Goal: Use online tool/utility: Utilize a website feature to perform a specific function

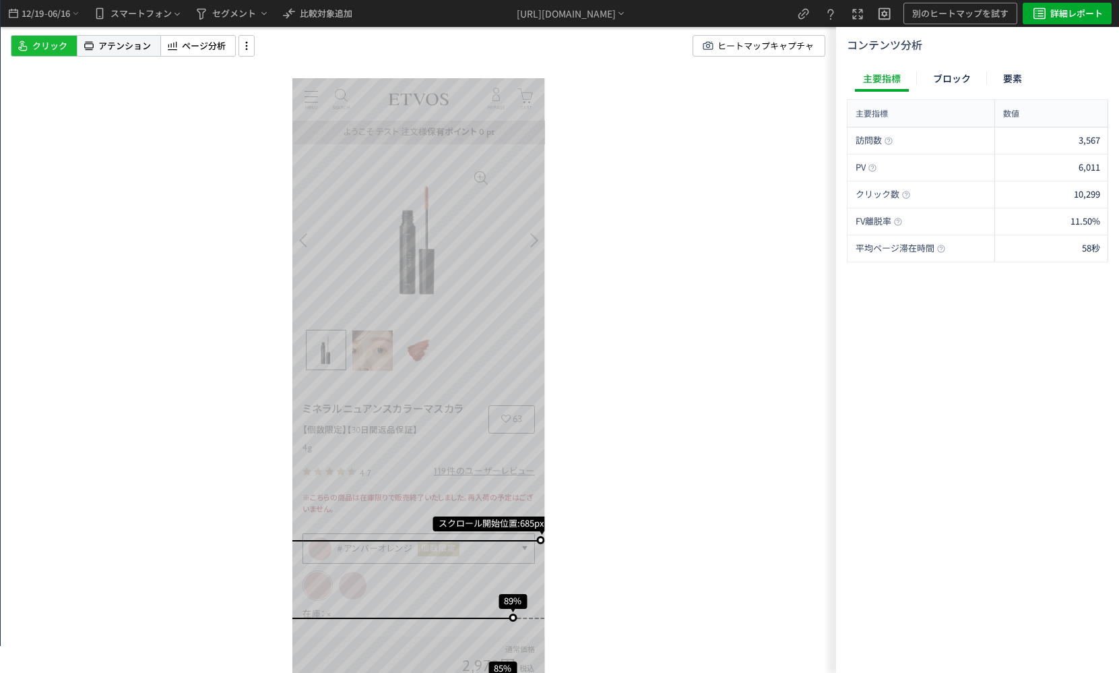
click at [151, 49] on div "アテンション" at bounding box center [118, 46] width 83 height 22
click at [240, 49] on icon at bounding box center [247, 45] width 16 height 15
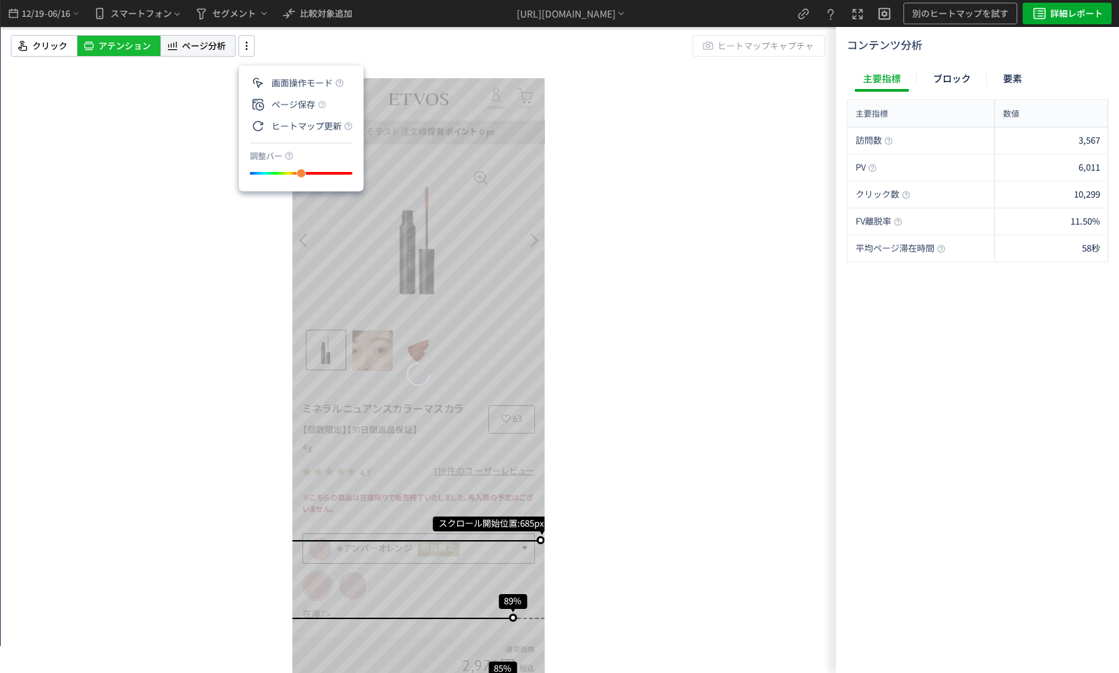
click at [187, 45] on span "ページ分析" at bounding box center [204, 46] width 44 height 13
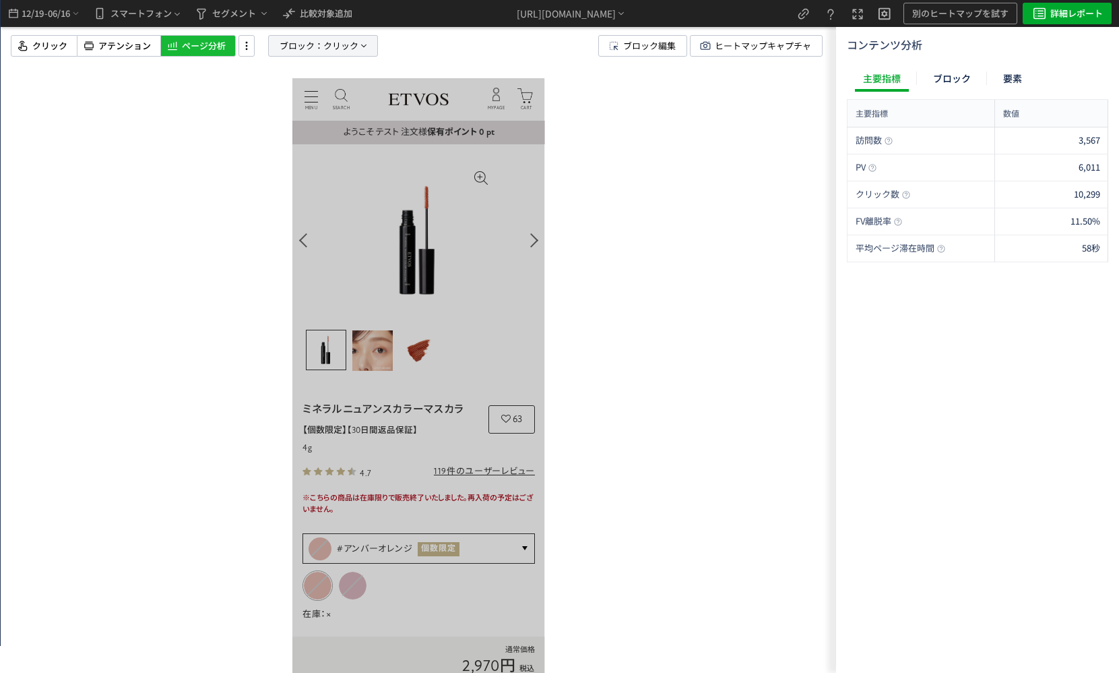
click at [313, 53] on span "ブロック：" at bounding box center [302, 46] width 44 height 20
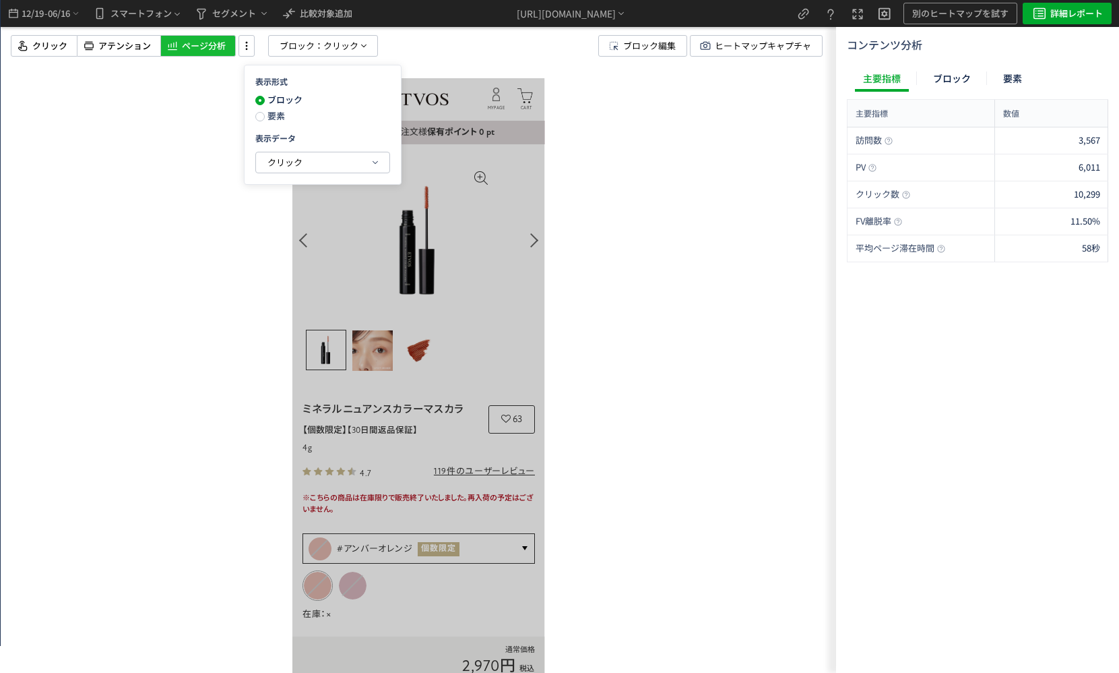
click at [270, 121] on span "要素" at bounding box center [275, 115] width 20 height 13
click at [305, 160] on button "クリック" at bounding box center [322, 162] width 133 height 20
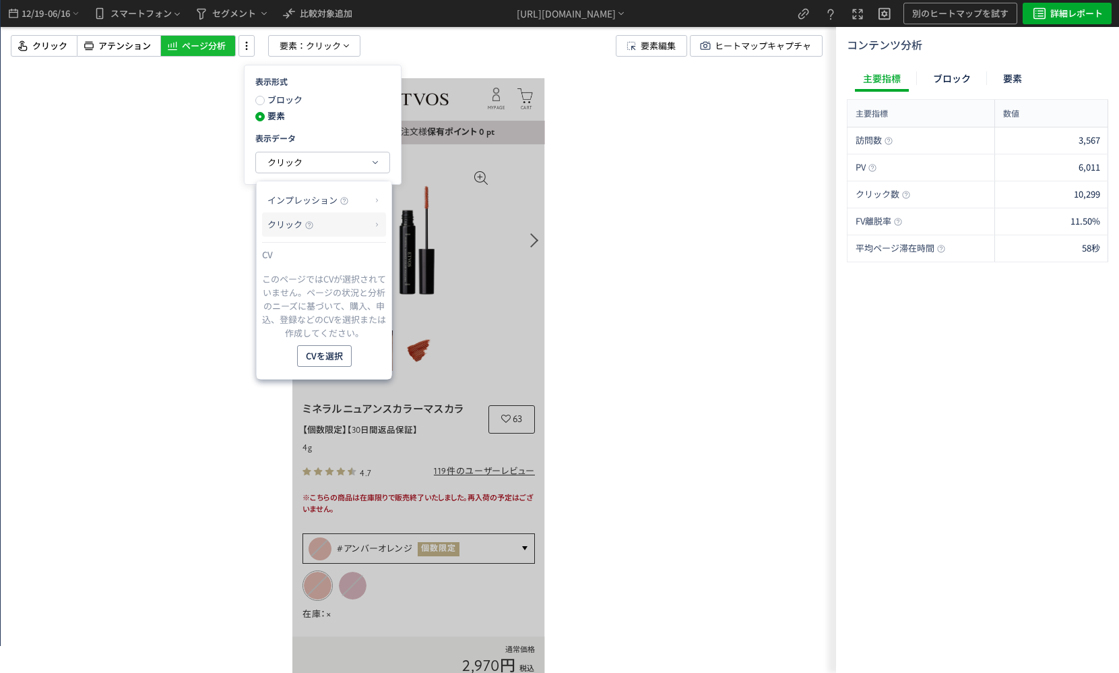
click at [346, 214] on p "クリック" at bounding box center [319, 224] width 103 height 23
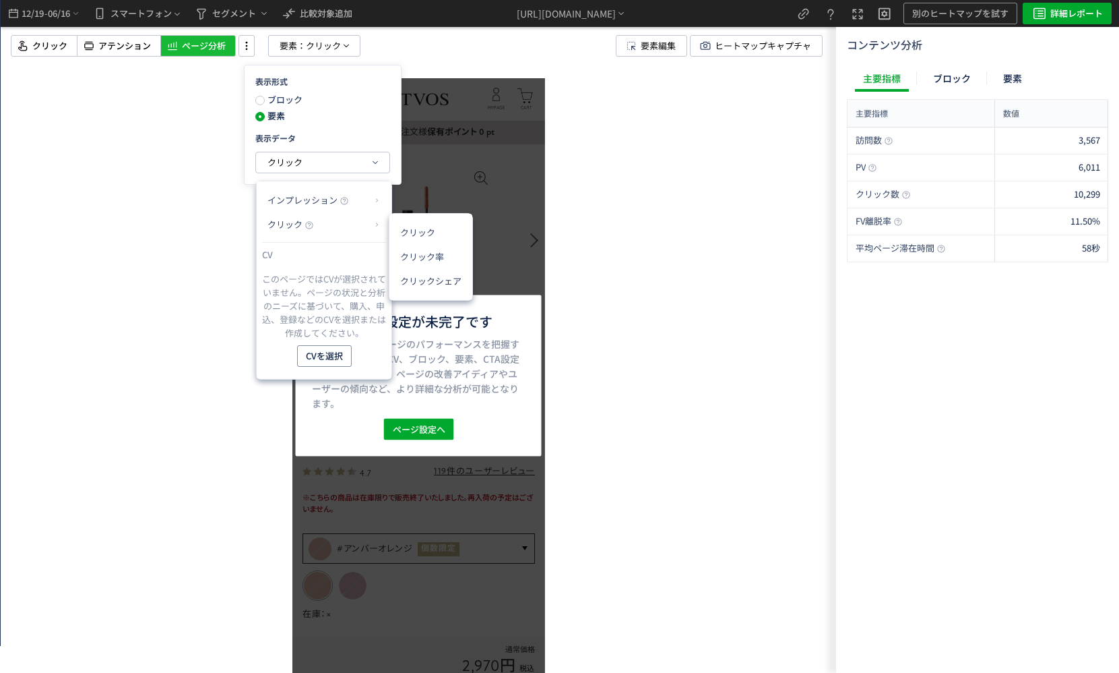
click at [225, 219] on div "ページ設定が未完了です ページ設定は、ページのパフォーマンスを把握するために不可欠なCV、ブロック、要素、CTA設定をします。設定後、ページの改善アイディアや…" at bounding box center [419, 336] width 836 height 673
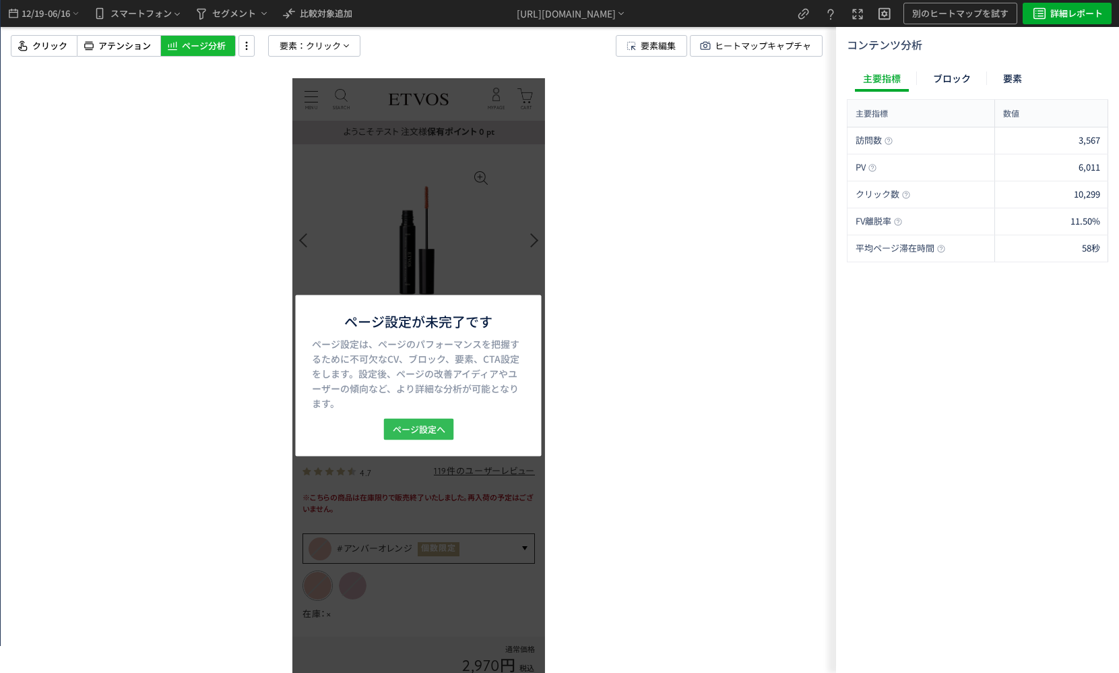
click at [416, 423] on span "ページ設定へ" at bounding box center [418, 429] width 53 height 22
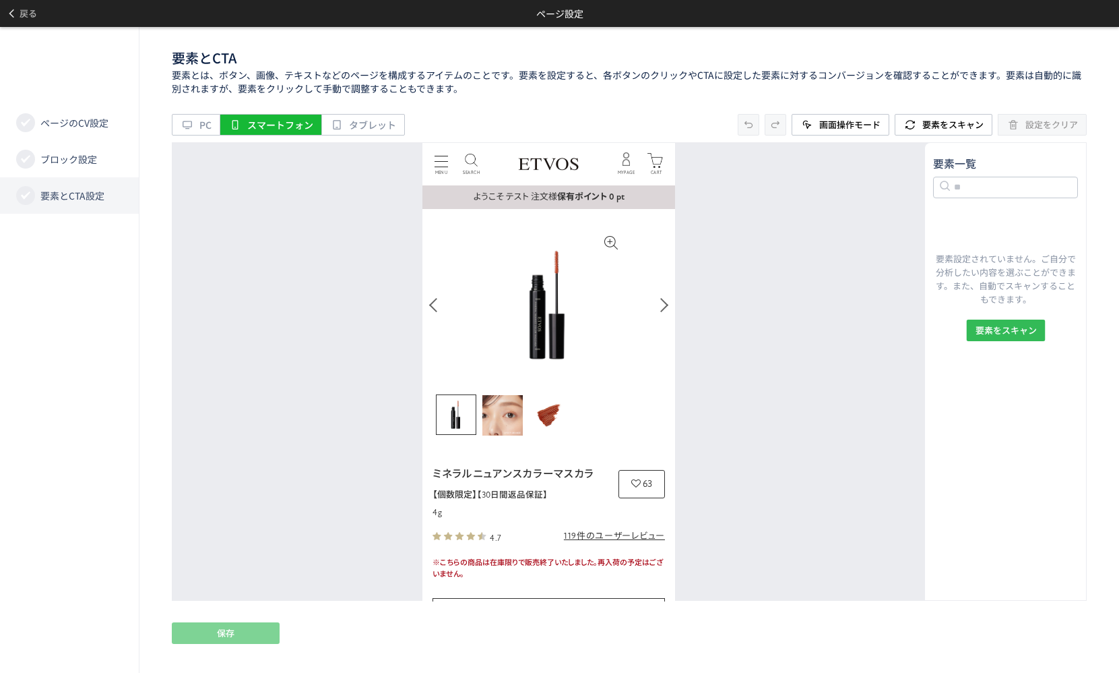
click at [979, 339] on div "要素設定されていません。ご自分で分析したい内容を選ぶことができます。また、自動でスキャンすることもできます。 要素をスキャン" at bounding box center [1005, 297] width 145 height 91
click at [986, 332] on span "要素をスキャン" at bounding box center [1005, 330] width 61 height 22
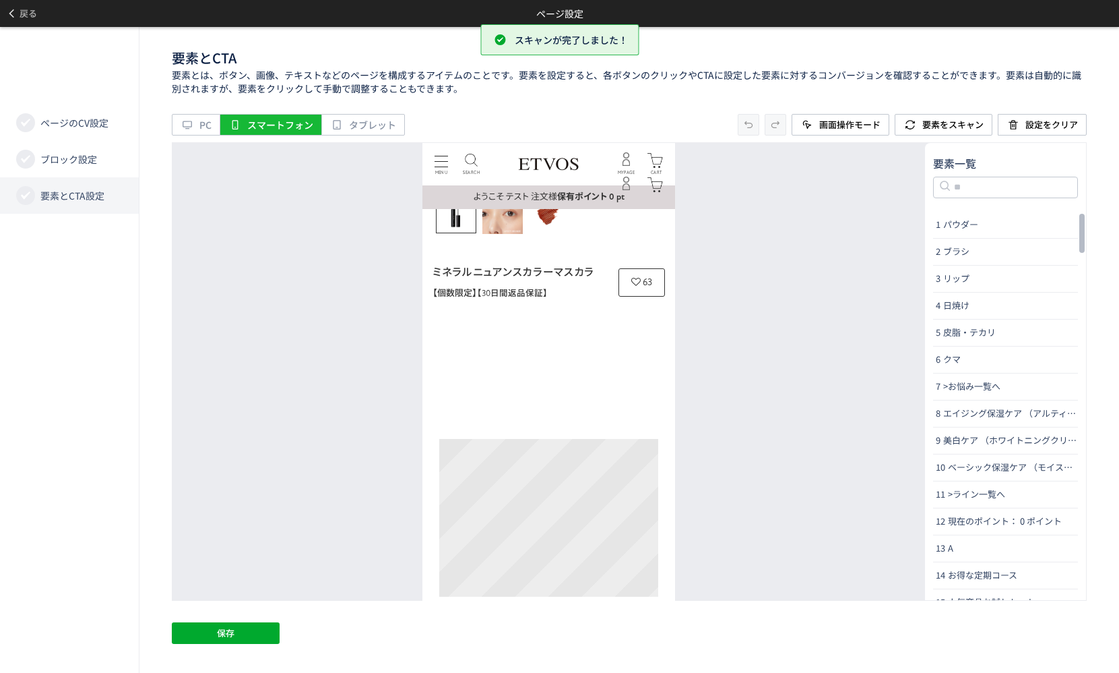
scroll to position [741, 0]
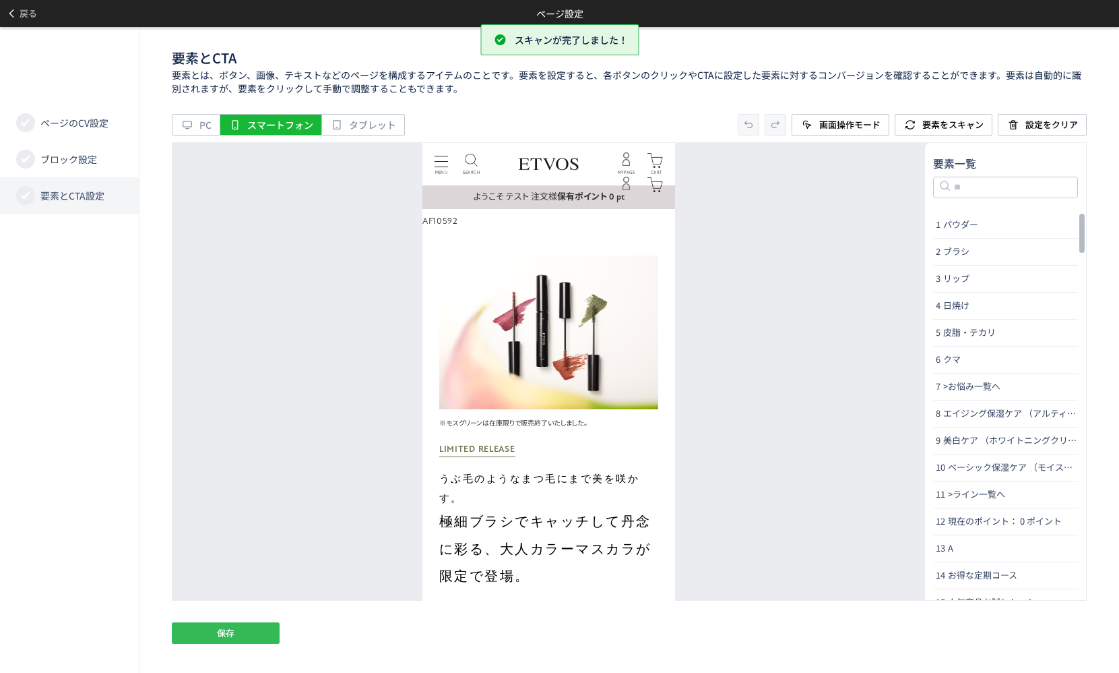
click at [181, 625] on button "保存" at bounding box center [226, 633] width 108 height 22
click at [187, 636] on button "保存" at bounding box center [226, 633] width 108 height 22
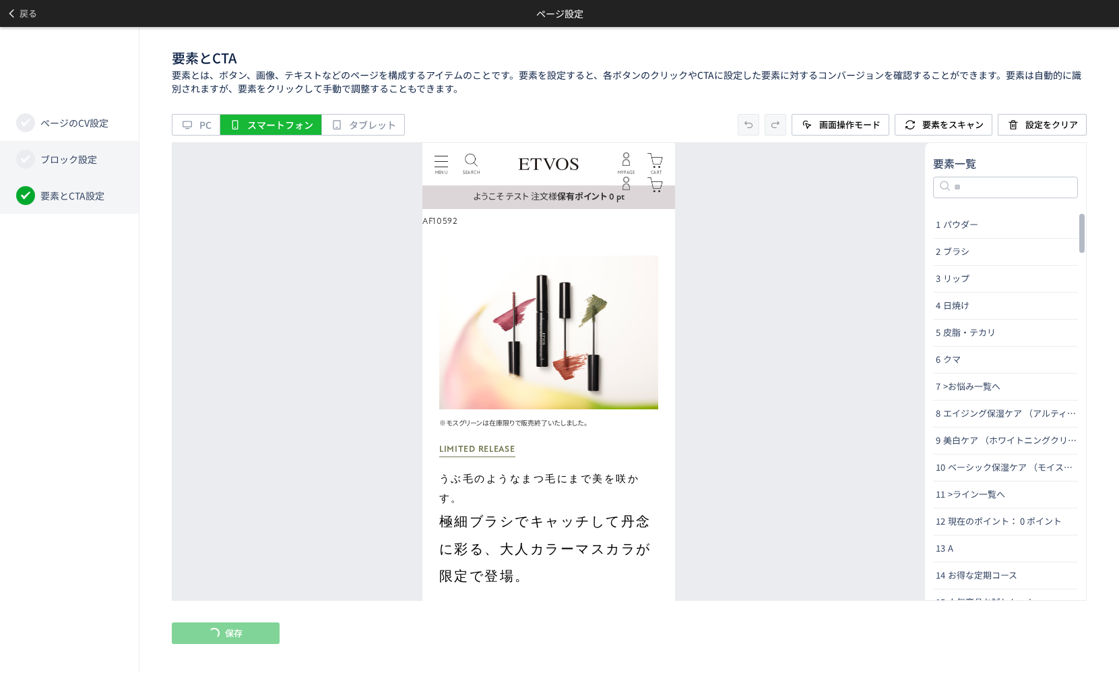
click at [77, 153] on span "ブロック設定" at bounding box center [68, 158] width 57 height 13
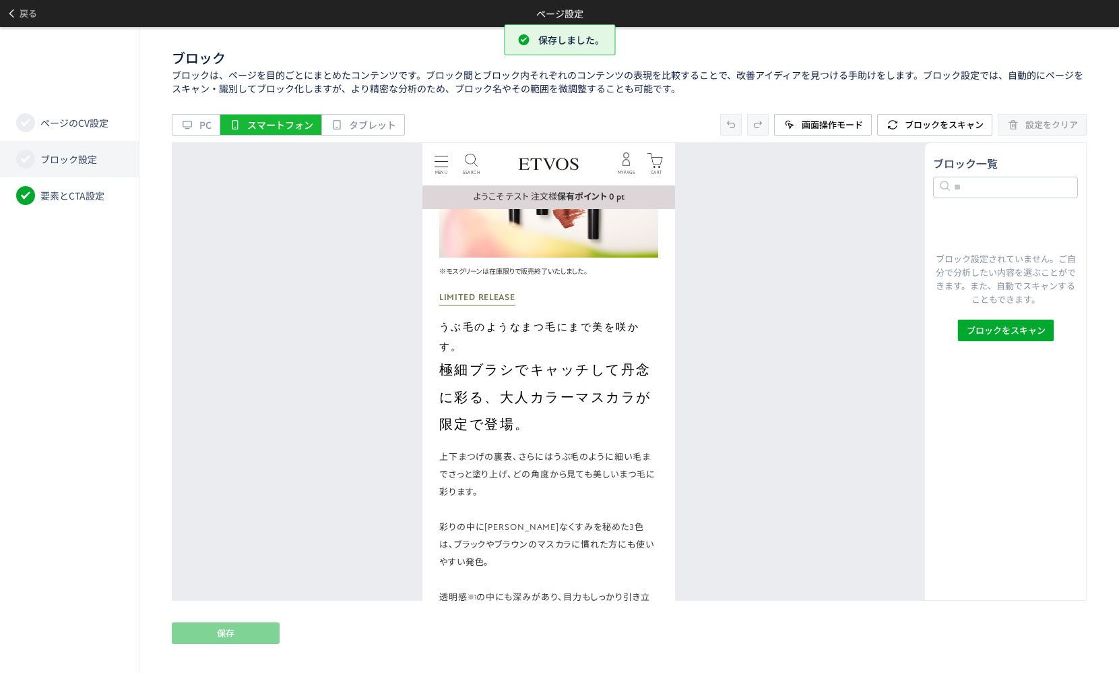
click at [92, 158] on span "ブロック設定" at bounding box center [68, 158] width 57 height 13
click at [104, 380] on div "ページのCV設定 ブロック設定 要素とCTA設定" at bounding box center [69, 350] width 139 height 646
click at [55, 166] on li "ブロック設定" at bounding box center [69, 159] width 139 height 36
click at [76, 154] on span "ブロック設定" at bounding box center [68, 158] width 57 height 13
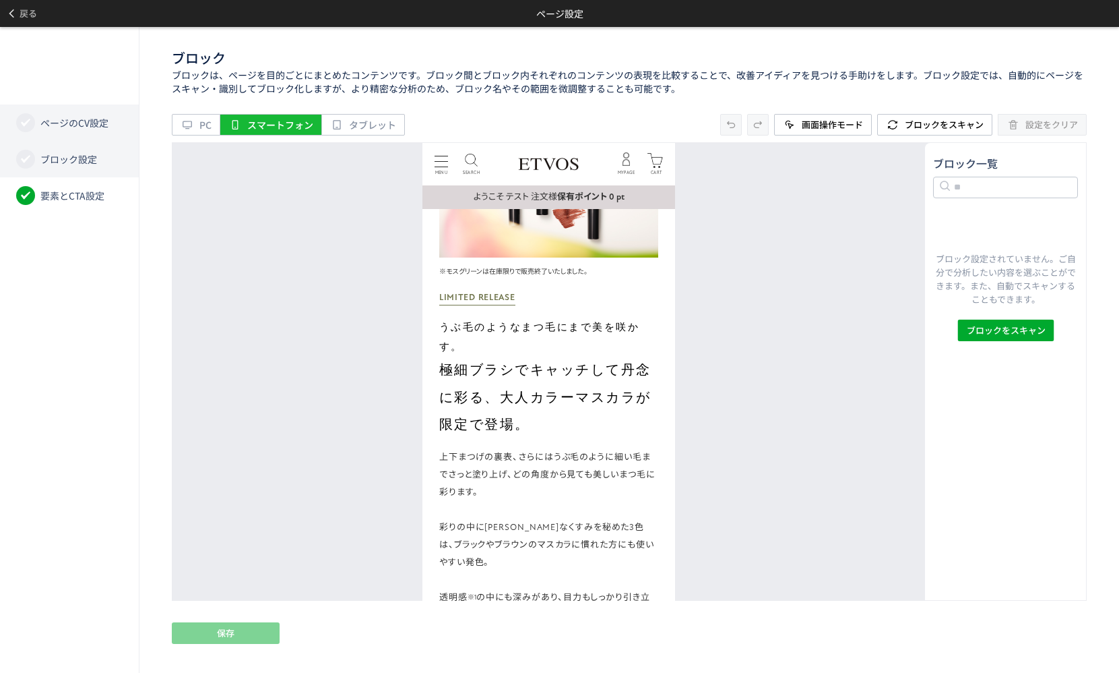
click at [80, 139] on li "ページのCV設定" at bounding box center [69, 122] width 139 height 36
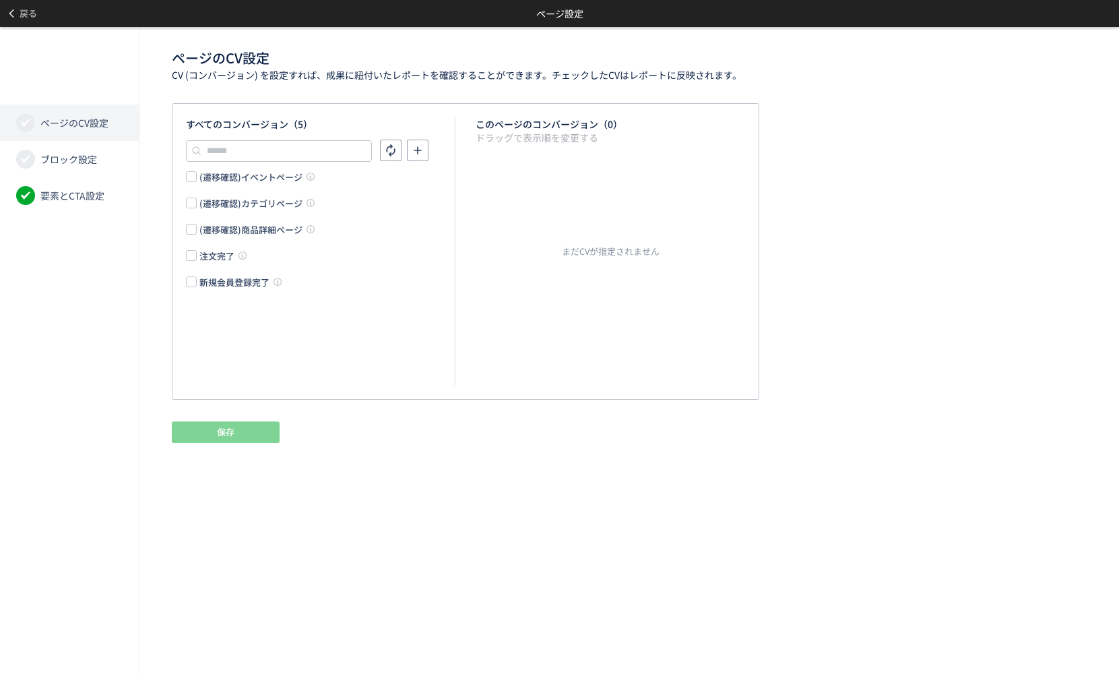
click at [195, 241] on div "(遷移確認)イベントページ (遷移確認)カテゴリページ (遷移確認)商品詳細ページ 注文完了 新規会員登録完了" at bounding box center [320, 229] width 269 height 118
click at [194, 255] on span at bounding box center [191, 255] width 11 height 11
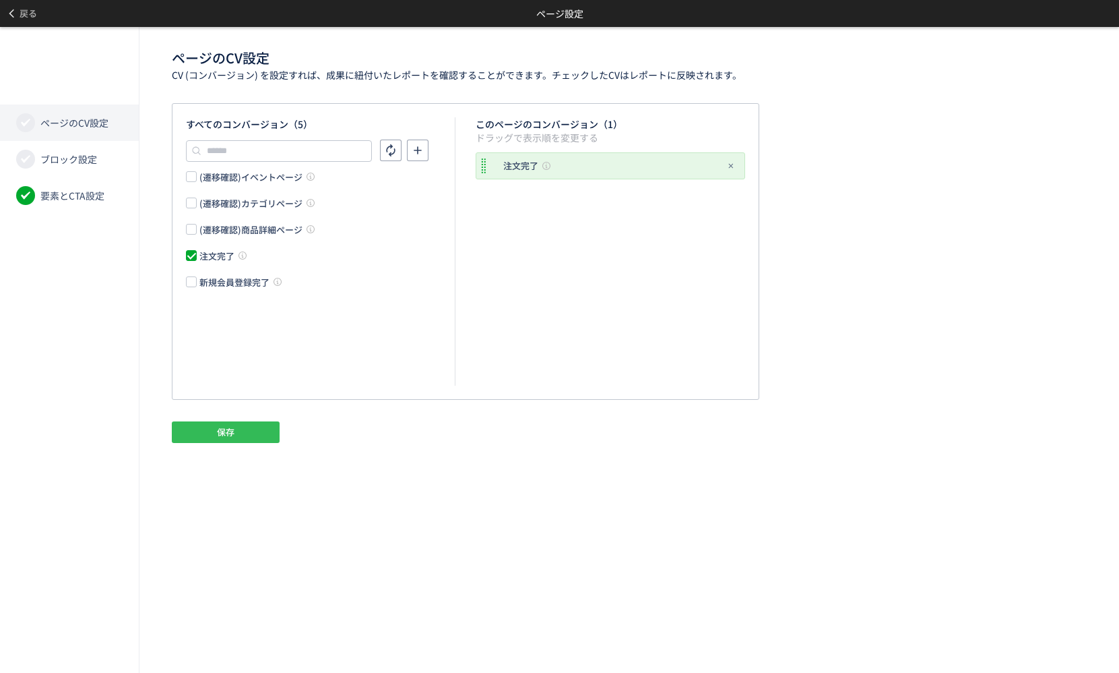
click at [221, 430] on span "保存" at bounding box center [226, 432] width 18 height 22
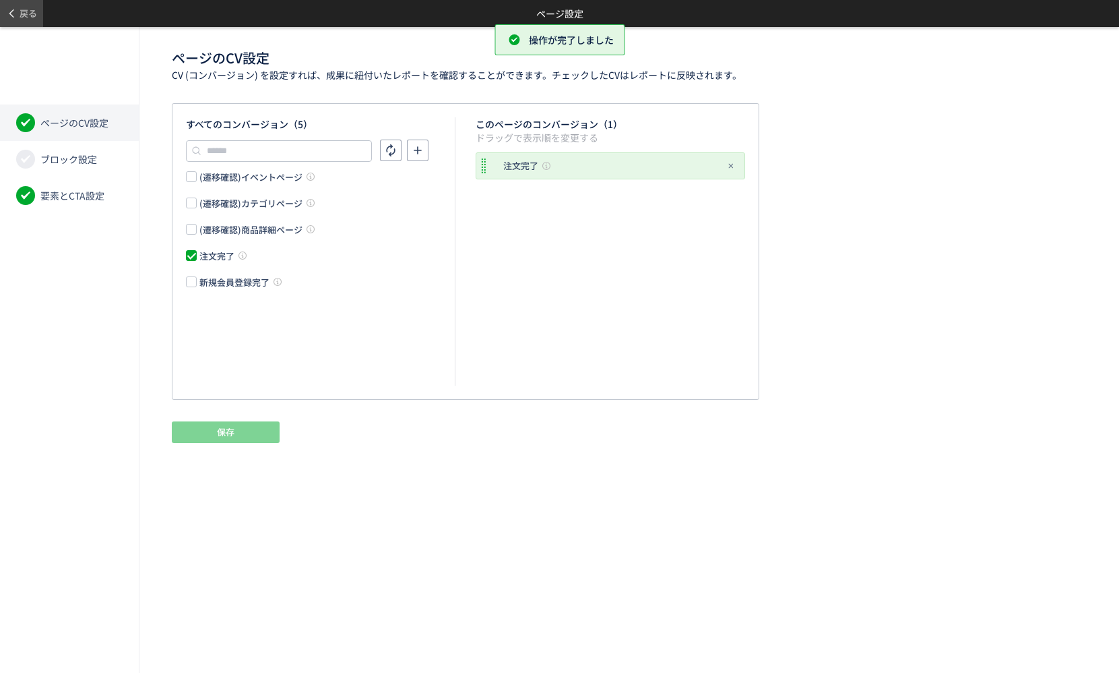
click at [32, 19] on span "戻る" at bounding box center [29, 14] width 18 height 22
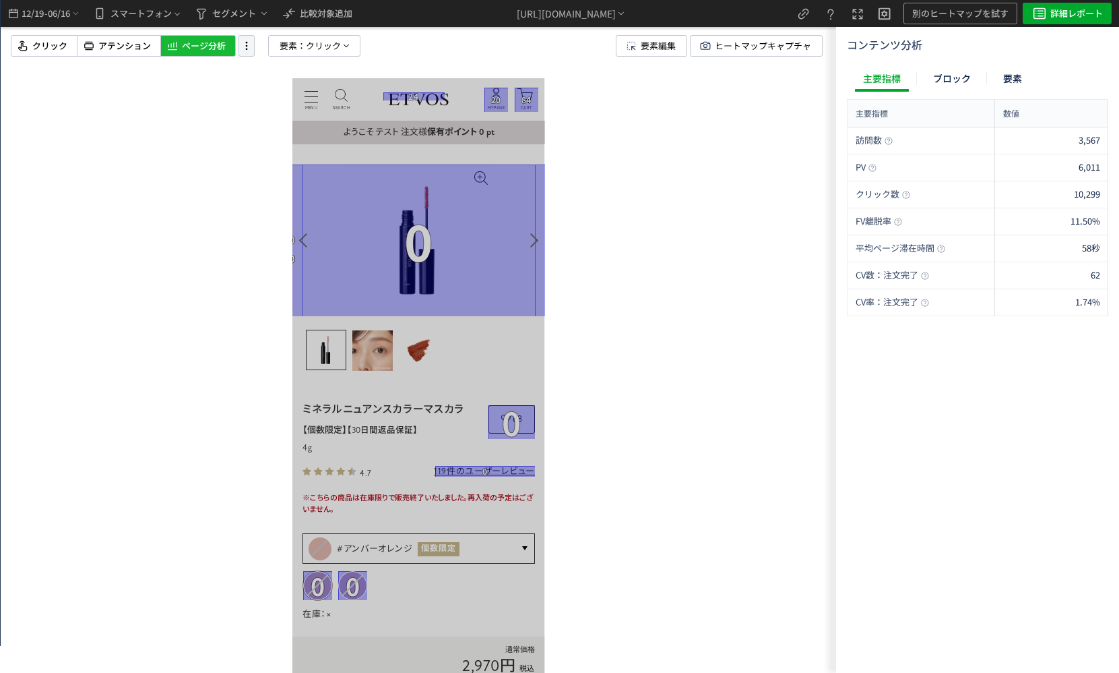
click at [245, 51] on icon at bounding box center [247, 45] width 16 height 15
click at [302, 49] on span "要素：" at bounding box center [293, 46] width 26 height 20
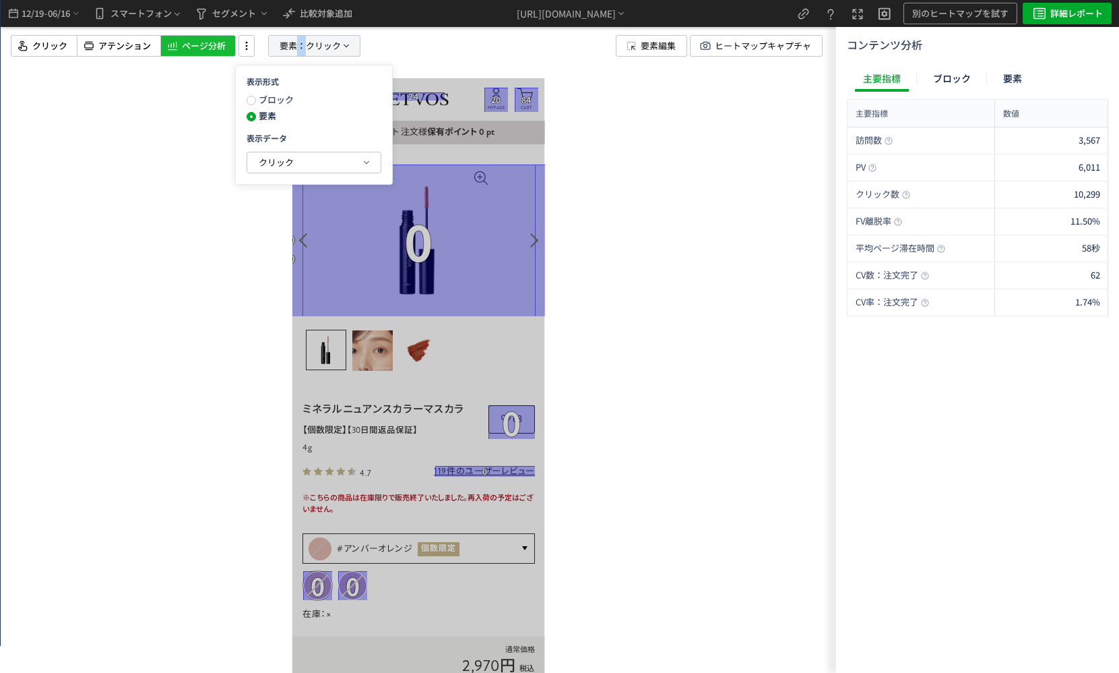
click at [302, 49] on span "要素：" at bounding box center [293, 46] width 26 height 20
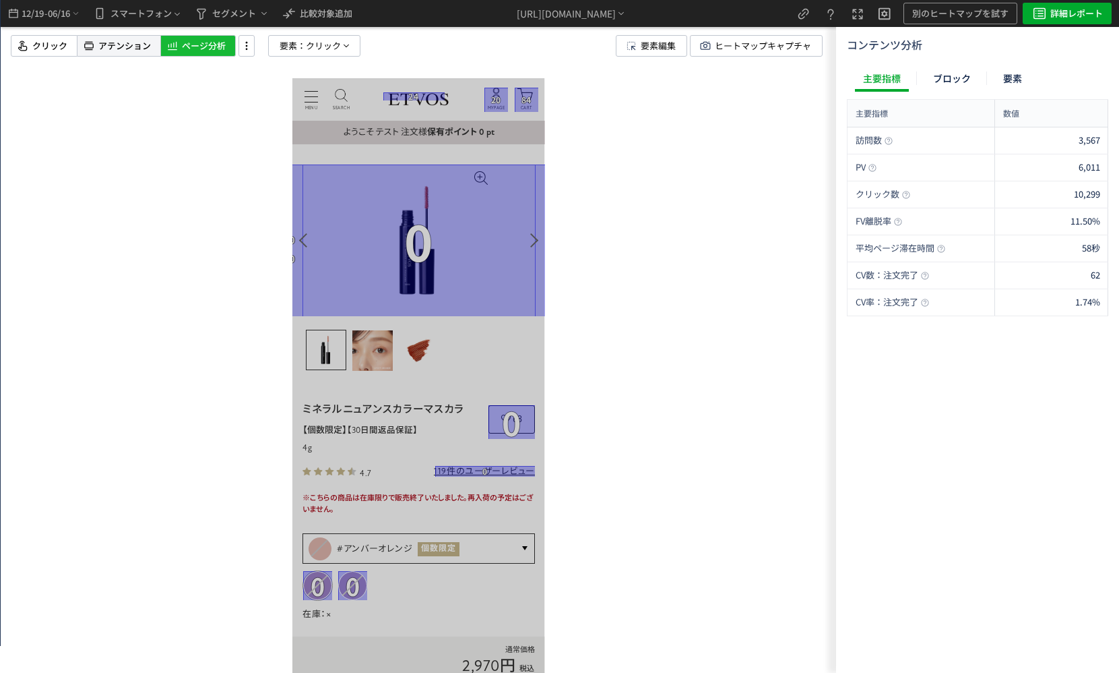
click at [141, 51] on span "アテンション" at bounding box center [124, 46] width 53 height 13
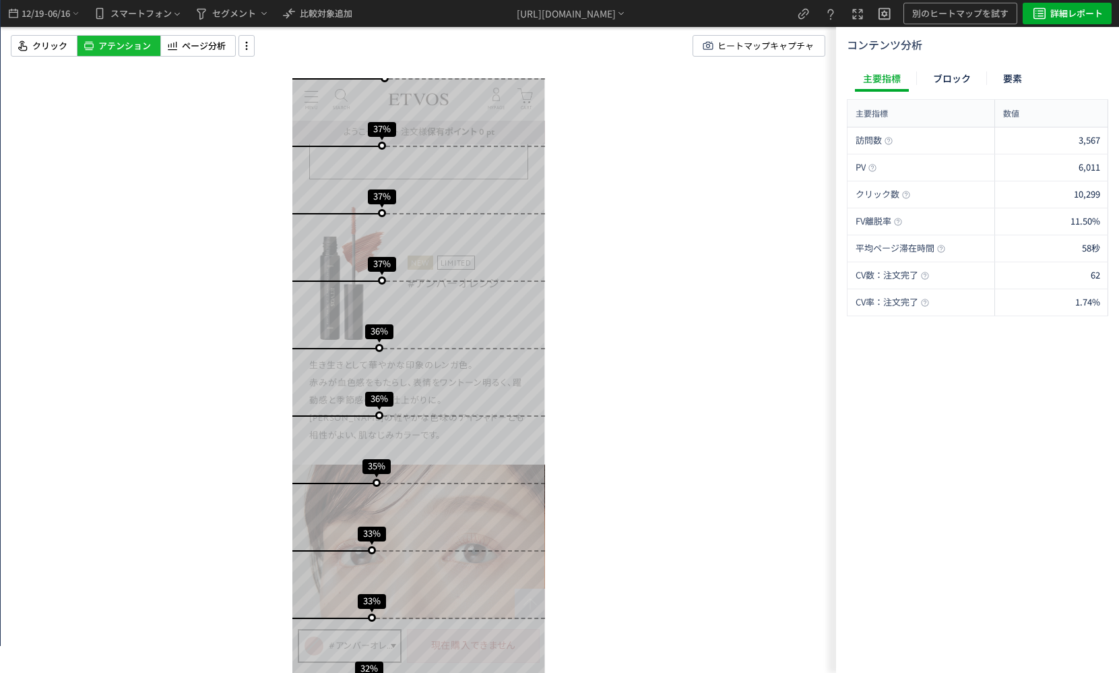
scroll to position [0, 0]
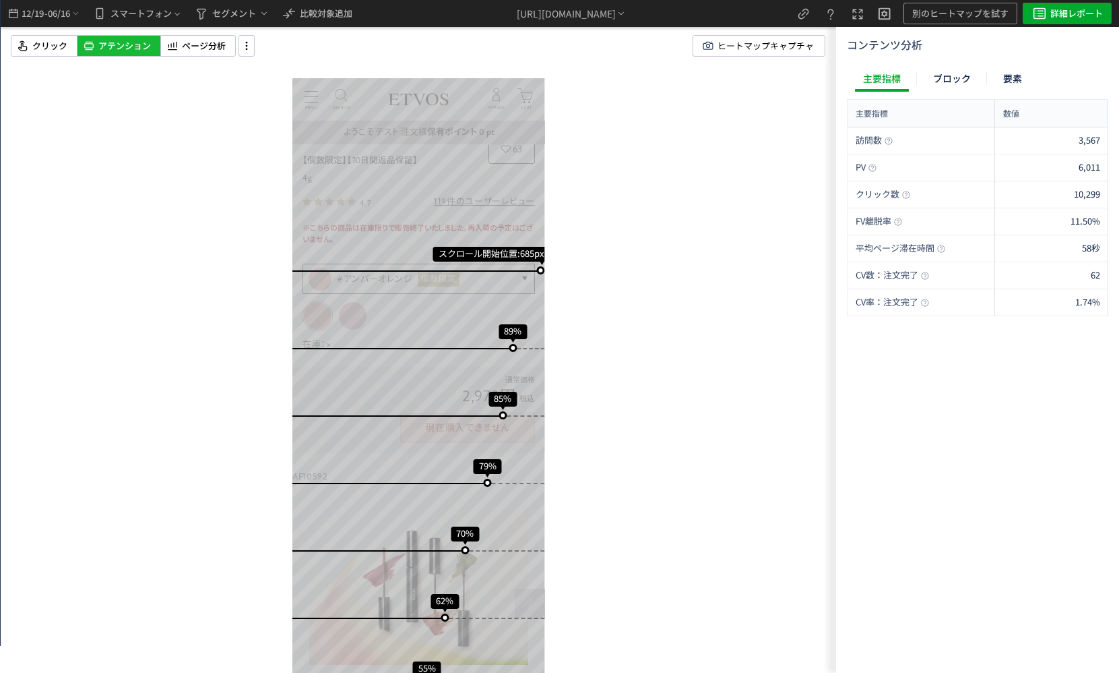
click at [60, 15] on span "06/16" at bounding box center [59, 13] width 23 height 27
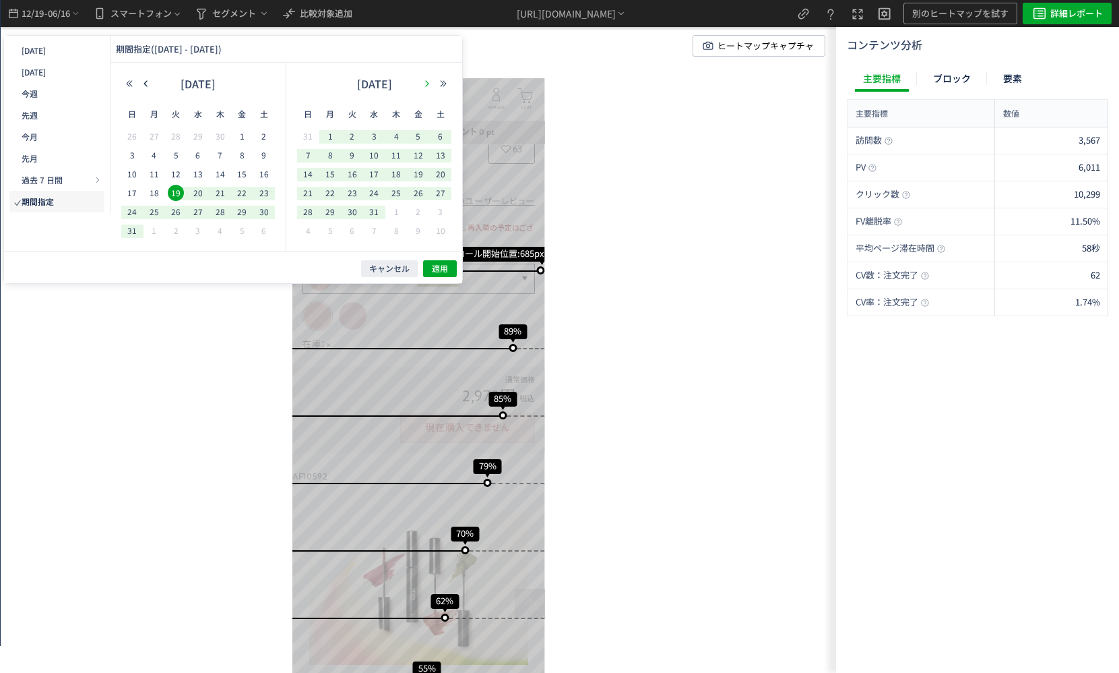
click at [427, 86] on icon "button" at bounding box center [427, 84] width 8 height 8
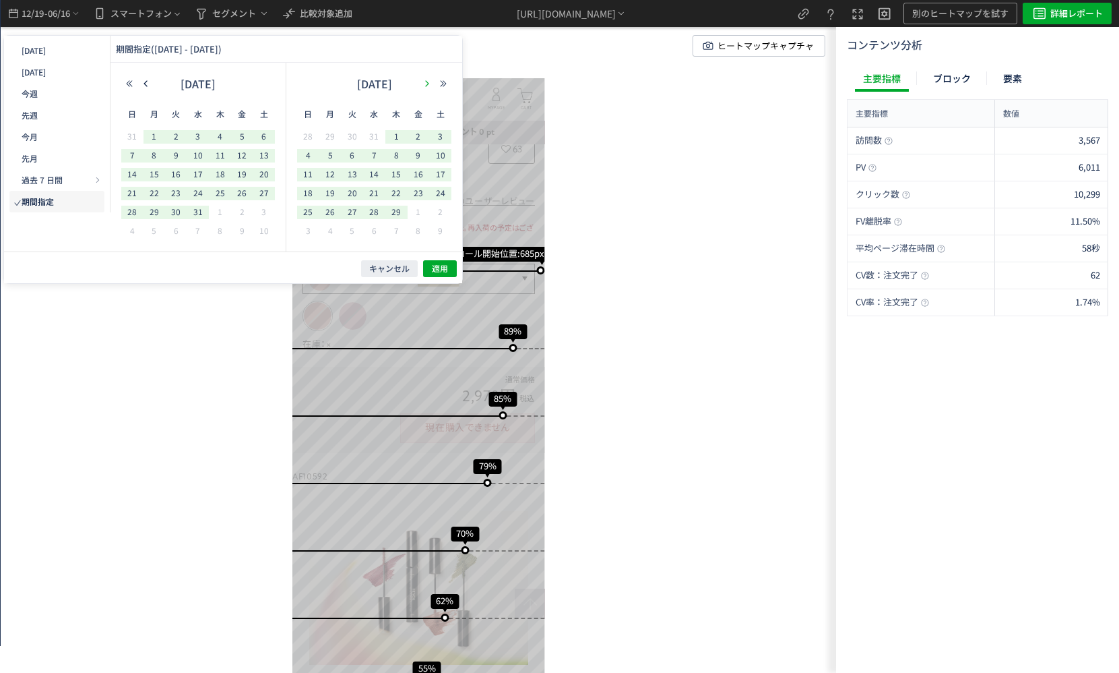
click at [427, 86] on icon "button" at bounding box center [427, 84] width 8 height 8
click at [146, 87] on icon "button" at bounding box center [146, 84] width 8 height 8
click at [662, 301] on div "スクロール開始位置:685px スクロール到達率 89% スクロール到達率 85% スクロール到達率 79% スクロール到達率 70% スクロール到達率 62…" at bounding box center [419, 336] width 836 height 673
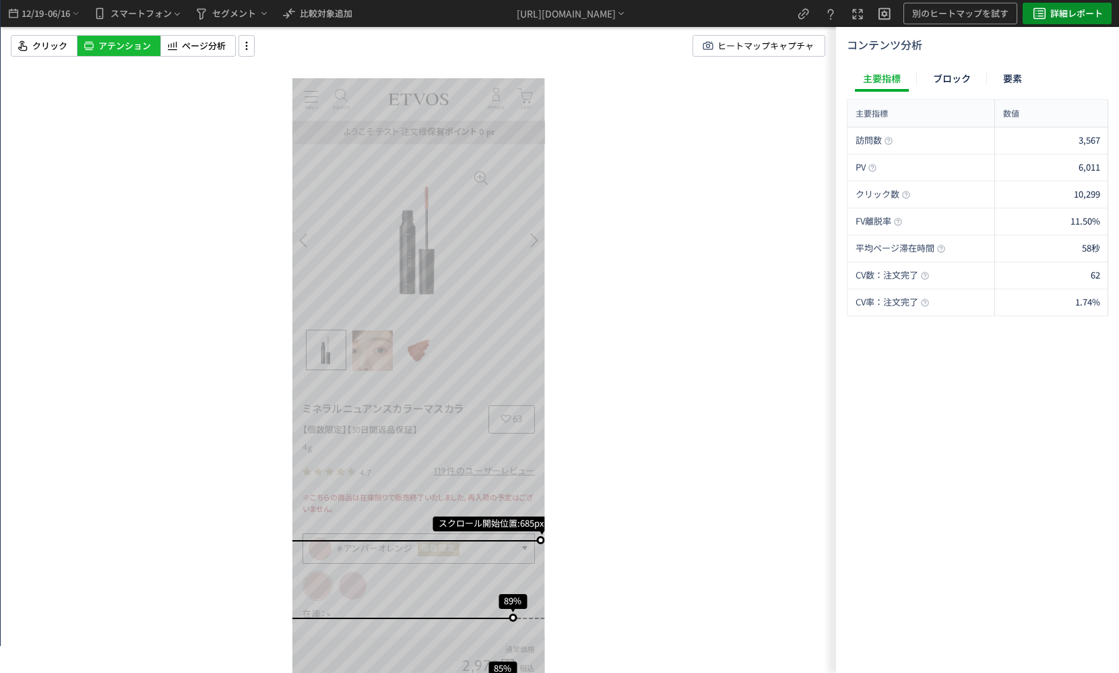
click at [1057, 13] on span "詳細レポート" at bounding box center [1077, 14] width 53 height 22
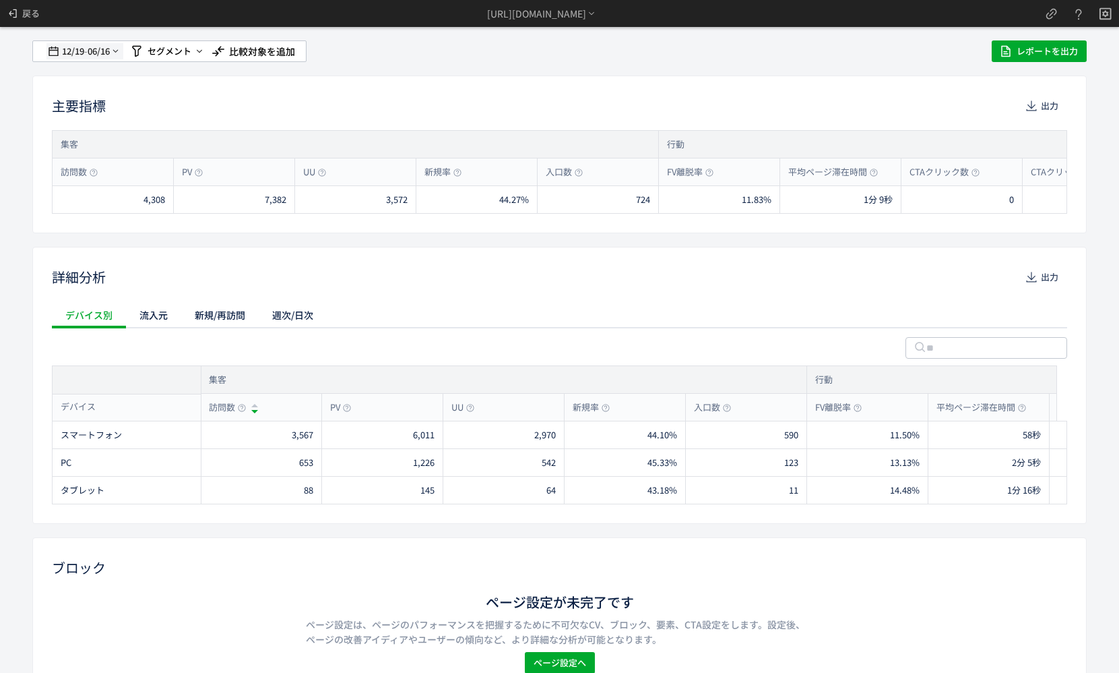
click at [113, 58] on div "12/19 - 06/16" at bounding box center [84, 51] width 71 height 22
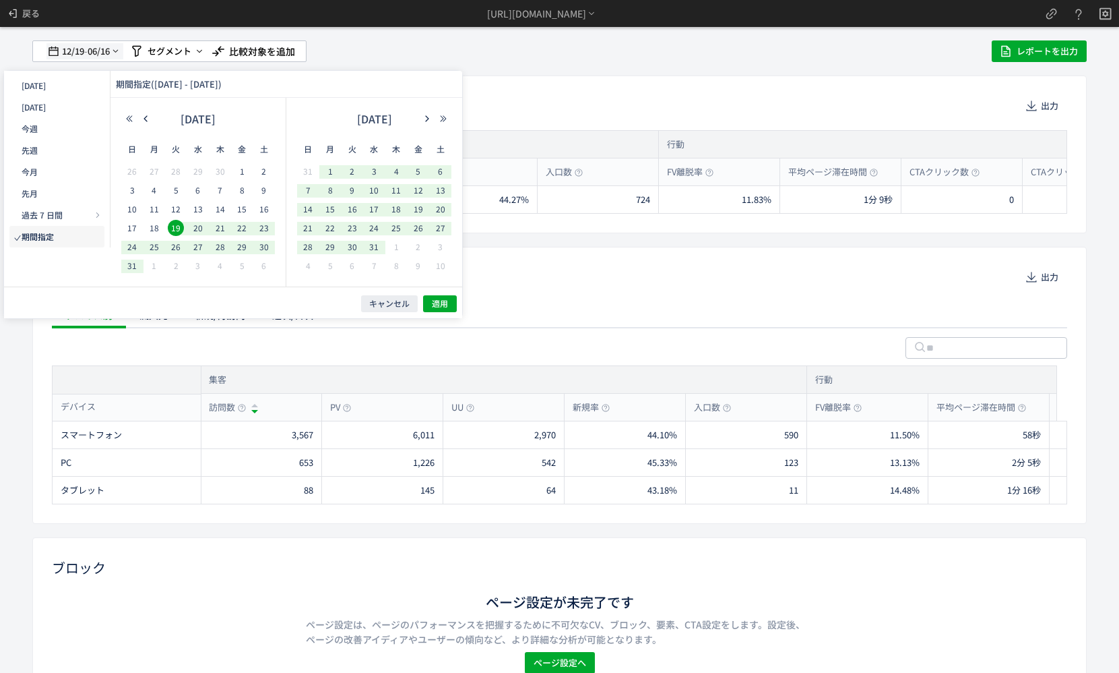
click at [65, 49] on span "12/19" at bounding box center [72, 51] width 23 height 27
click at [100, 55] on span "06/16" at bounding box center [99, 51] width 23 height 27
click at [237, 224] on span "22" at bounding box center [242, 228] width 16 height 16
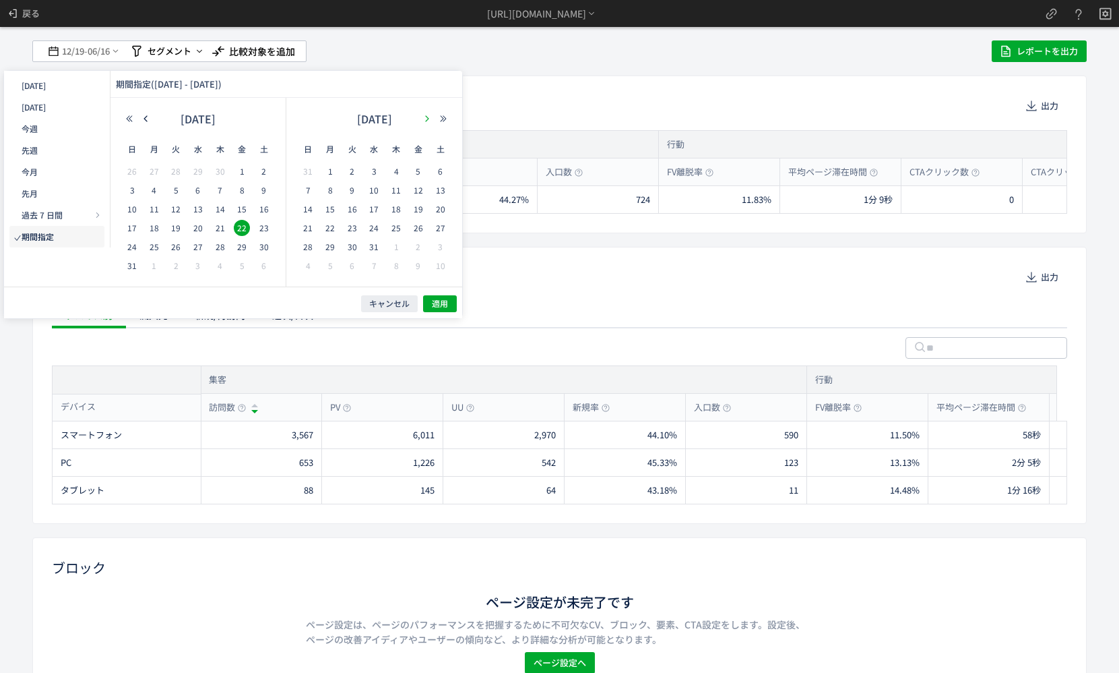
click at [427, 118] on icon "button" at bounding box center [427, 119] width 8 height 8
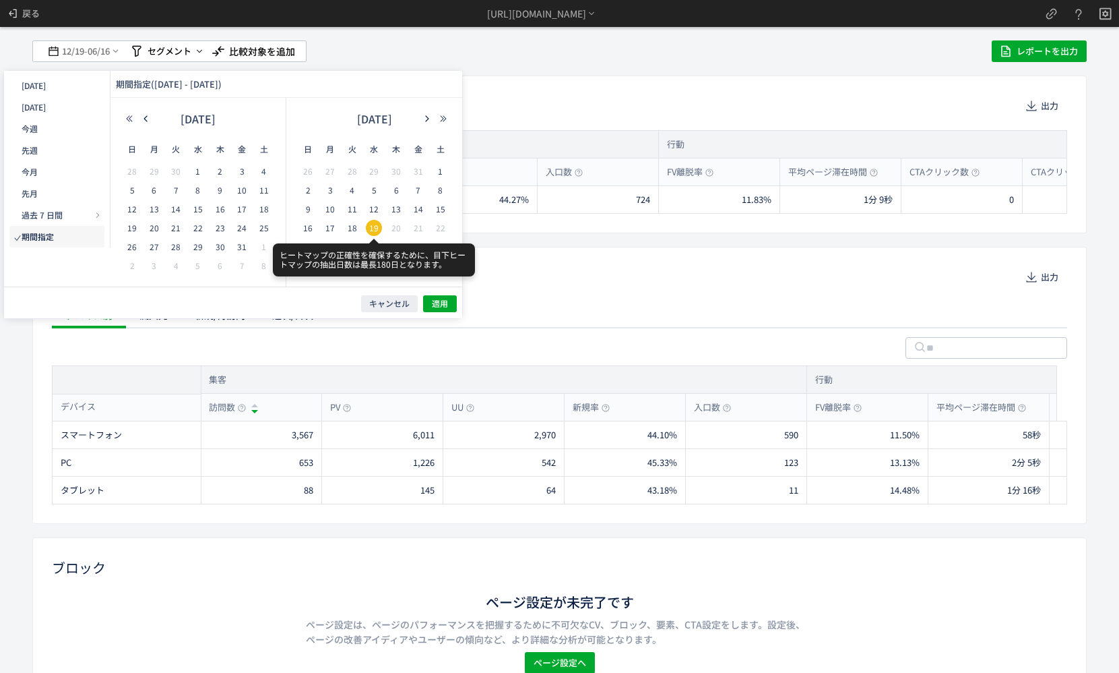
click at [370, 228] on span "19" at bounding box center [374, 228] width 16 height 16
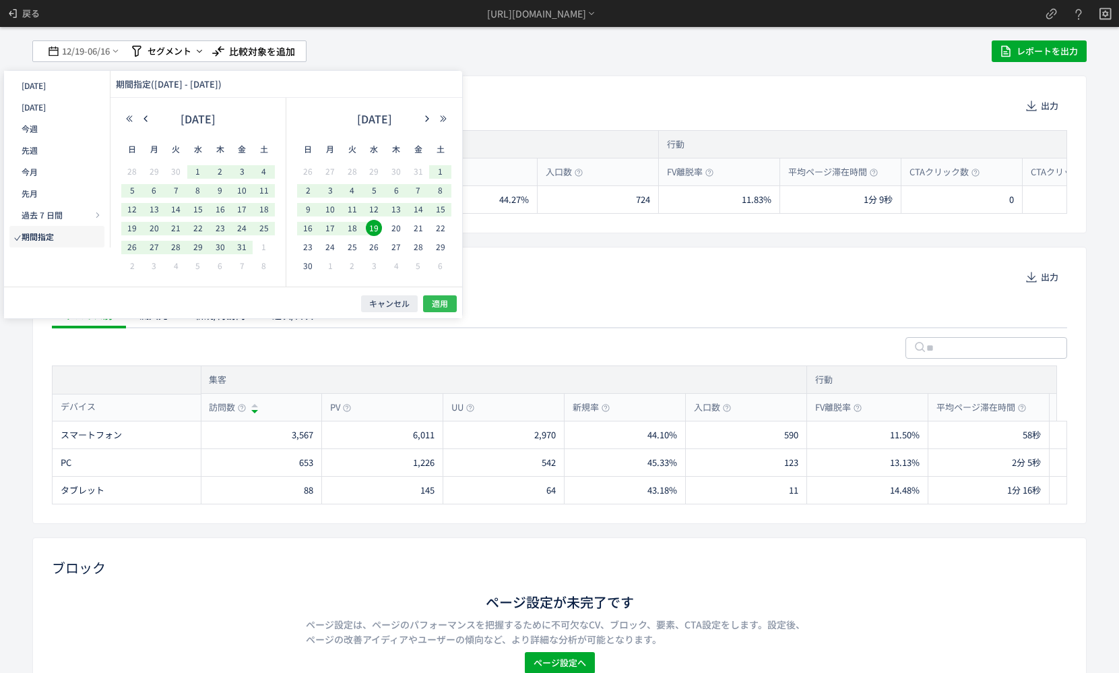
click at [435, 305] on span "適用" at bounding box center [440, 303] width 16 height 11
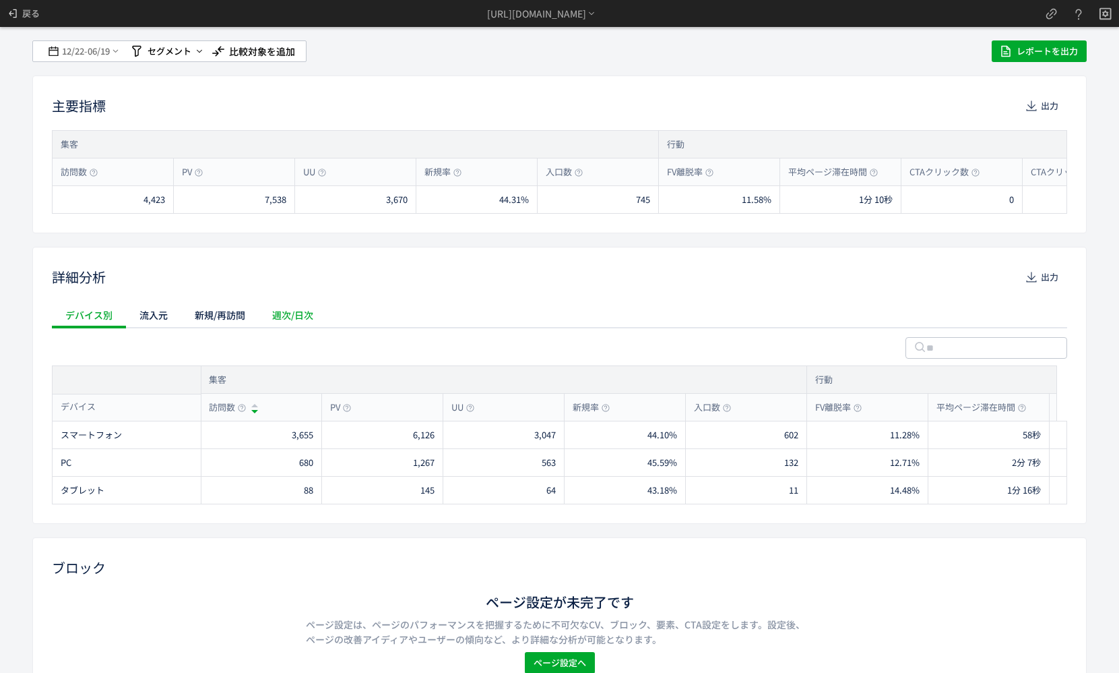
click at [315, 320] on div "週次/日次" at bounding box center [293, 314] width 68 height 27
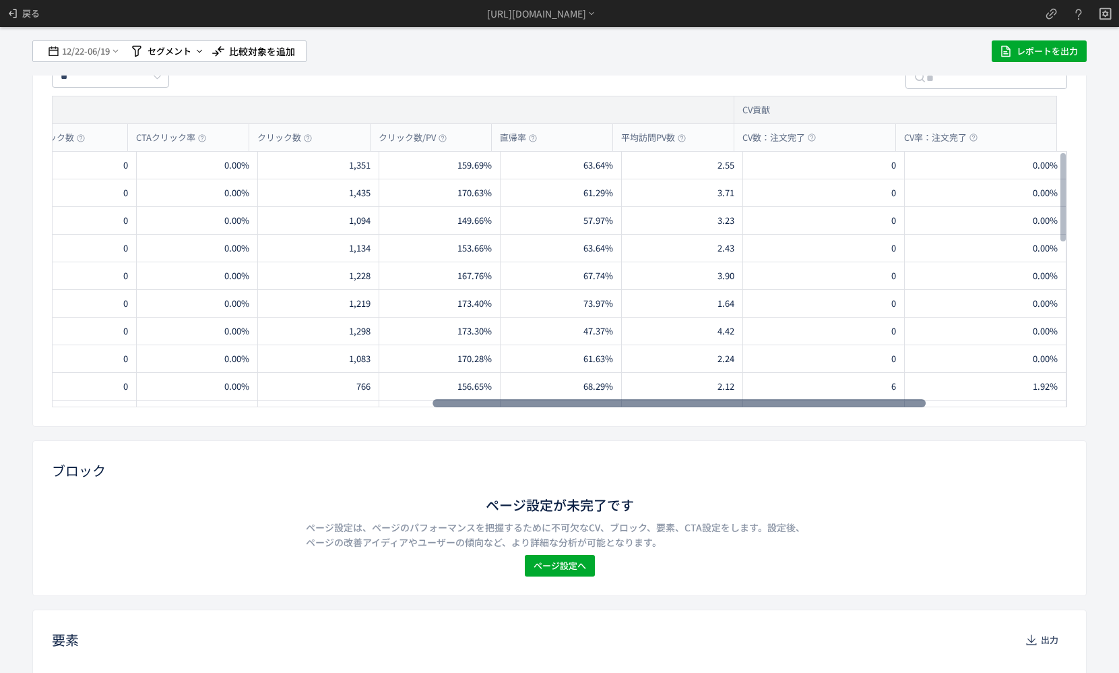
scroll to position [0, 367]
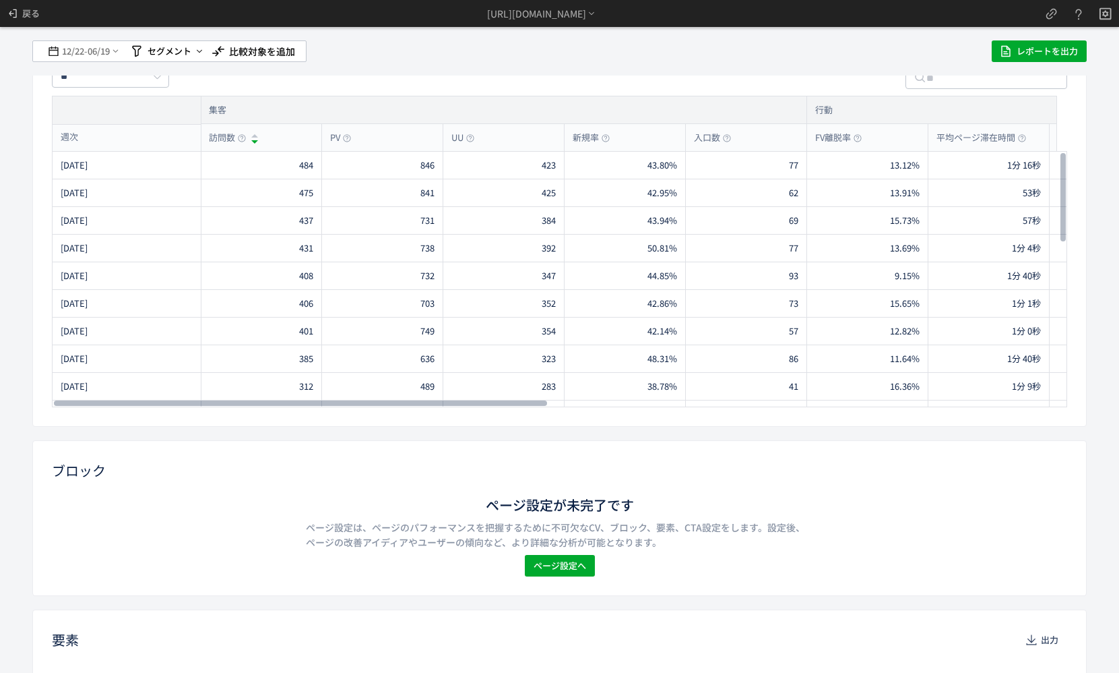
drag, startPoint x: 386, startPoint y: 404, endPoint x: 15, endPoint y: 479, distance: 378.3
click at [54, 407] on div at bounding box center [300, 403] width 493 height 8
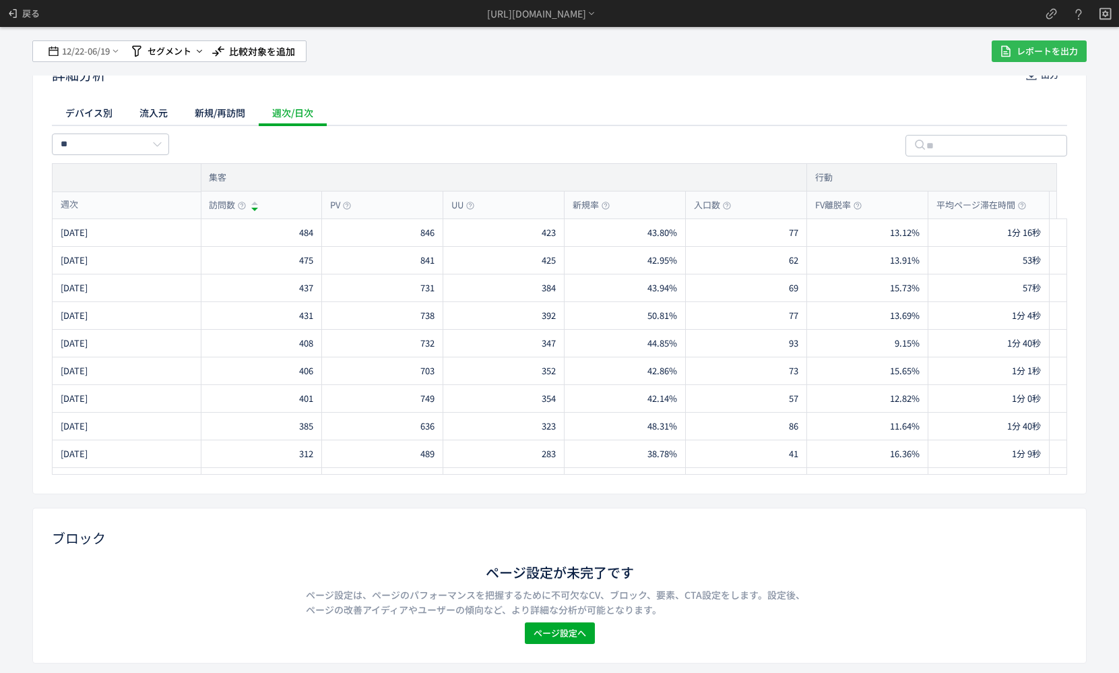
click at [1017, 48] on span "レポートを出力" at bounding box center [1047, 51] width 61 height 22
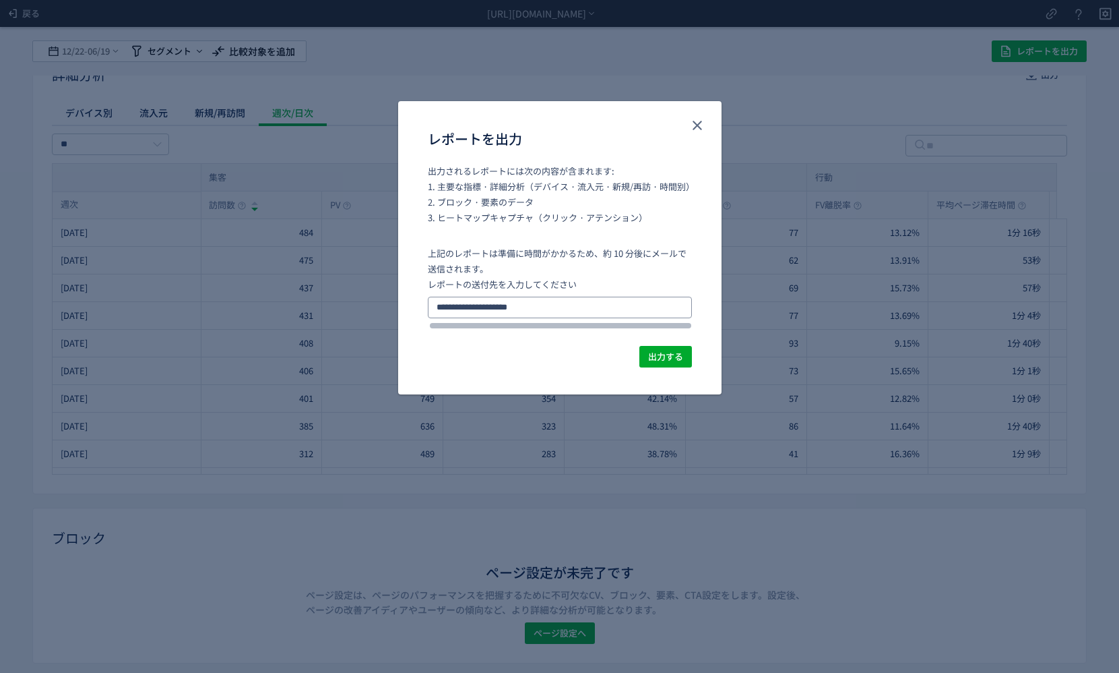
click at [584, 299] on input "**********" at bounding box center [560, 308] width 264 height 22
drag, startPoint x: 538, startPoint y: 312, endPoint x: 297, endPoint y: 305, distance: 241.4
click at [298, 305] on div "**********" at bounding box center [559, 336] width 1119 height 673
paste input "レポートを出力"
type input "**********"
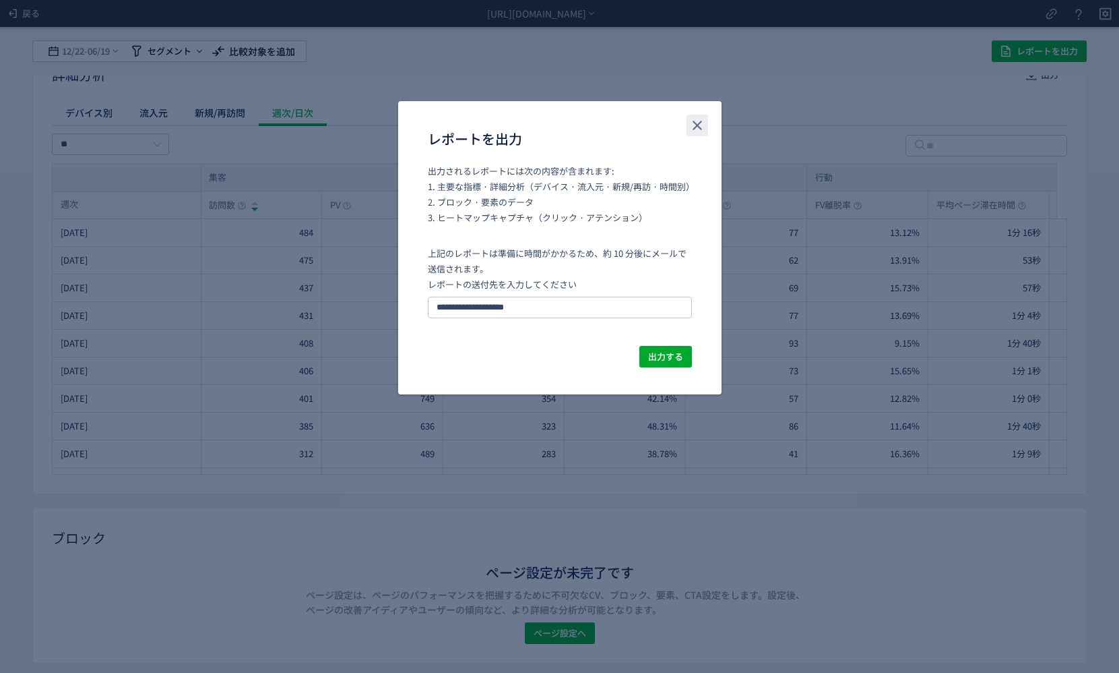
click at [706, 129] on button "close" at bounding box center [698, 126] width 22 height 22
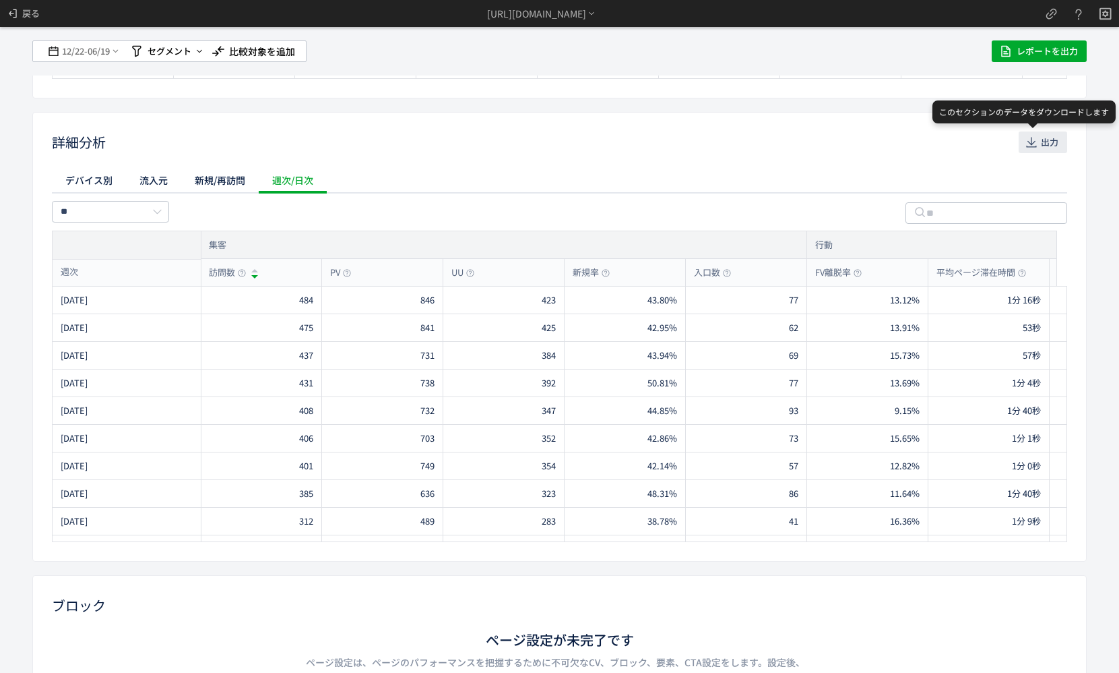
click at [1041, 150] on span "出力" at bounding box center [1050, 142] width 18 height 22
click at [320, 182] on div "週次/日次" at bounding box center [293, 179] width 68 height 27
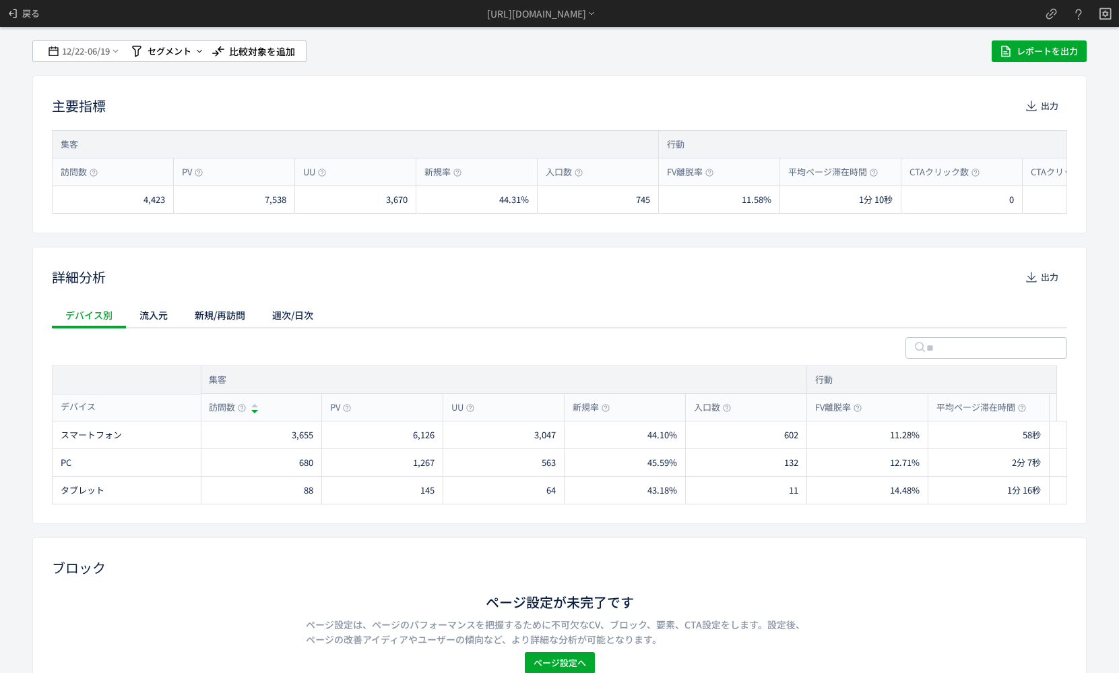
click at [302, 329] on div at bounding box center [560, 347] width 1016 height 38
click at [303, 324] on div "週次/日次" at bounding box center [293, 314] width 68 height 27
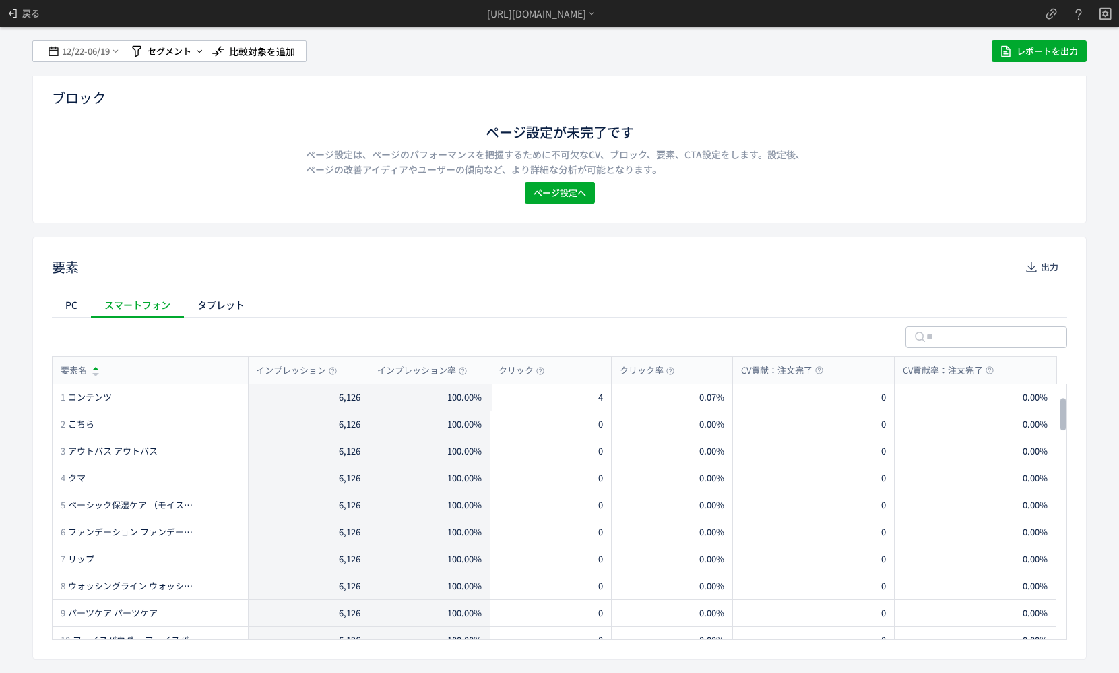
scroll to position [337, 0]
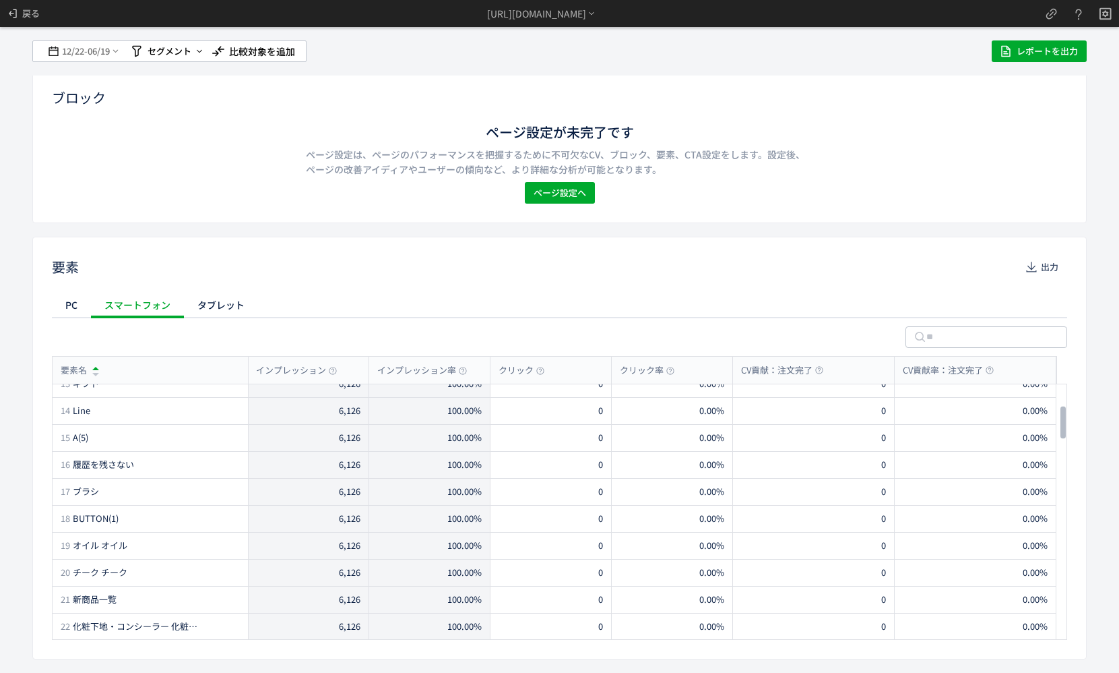
click at [1, 245] on div "12/22 - 06/19 セグメント 比較対象を追加 レポートを出力 主要指標 出力 集客 訪問数 PV UU 新規率 入口数 行動 FV離脱率 平均ページ…" at bounding box center [559, 336] width 1119 height 673
click at [17, 14] on icon at bounding box center [12, 13] width 13 height 13
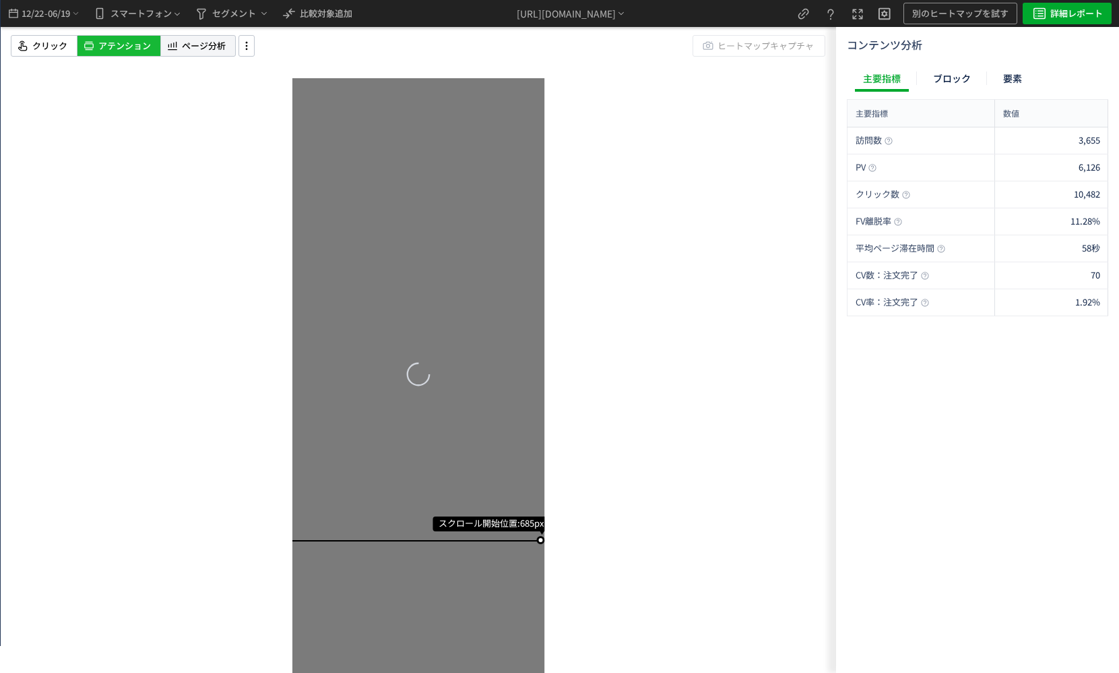
click at [224, 51] on span "ページ分析" at bounding box center [204, 46] width 44 height 13
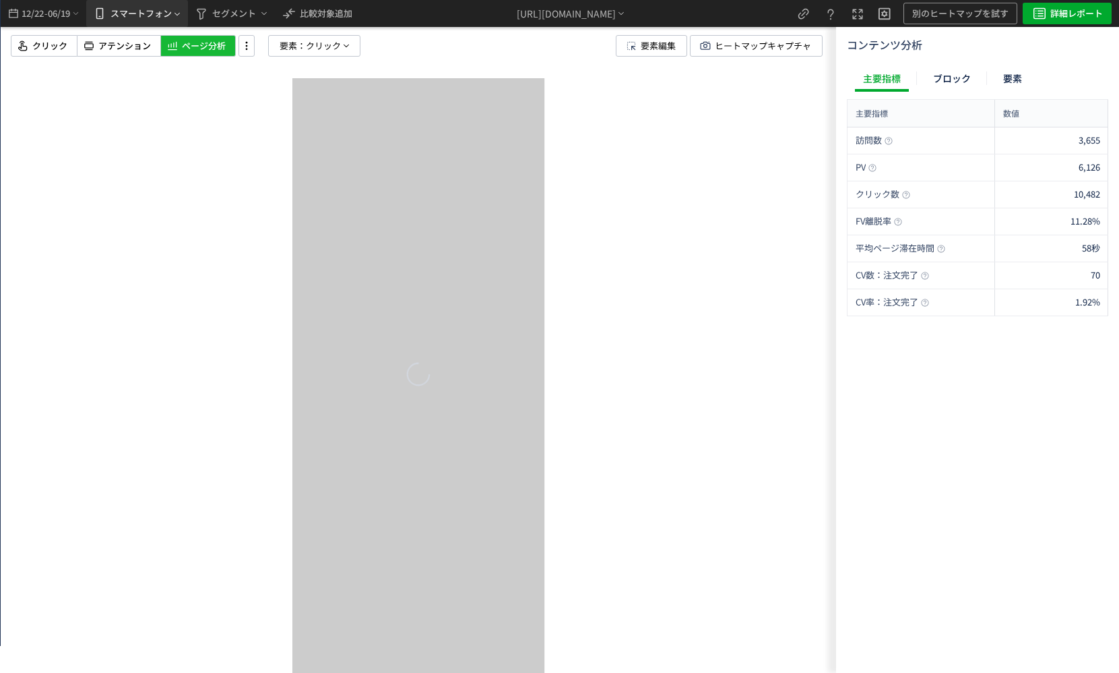
scroll to position [0, 0]
drag, startPoint x: 104, startPoint y: 24, endPoint x: 106, endPoint y: 34, distance: 9.8
click at [103, 24] on span "heatmap-top-bar" at bounding box center [101, 13] width 19 height 29
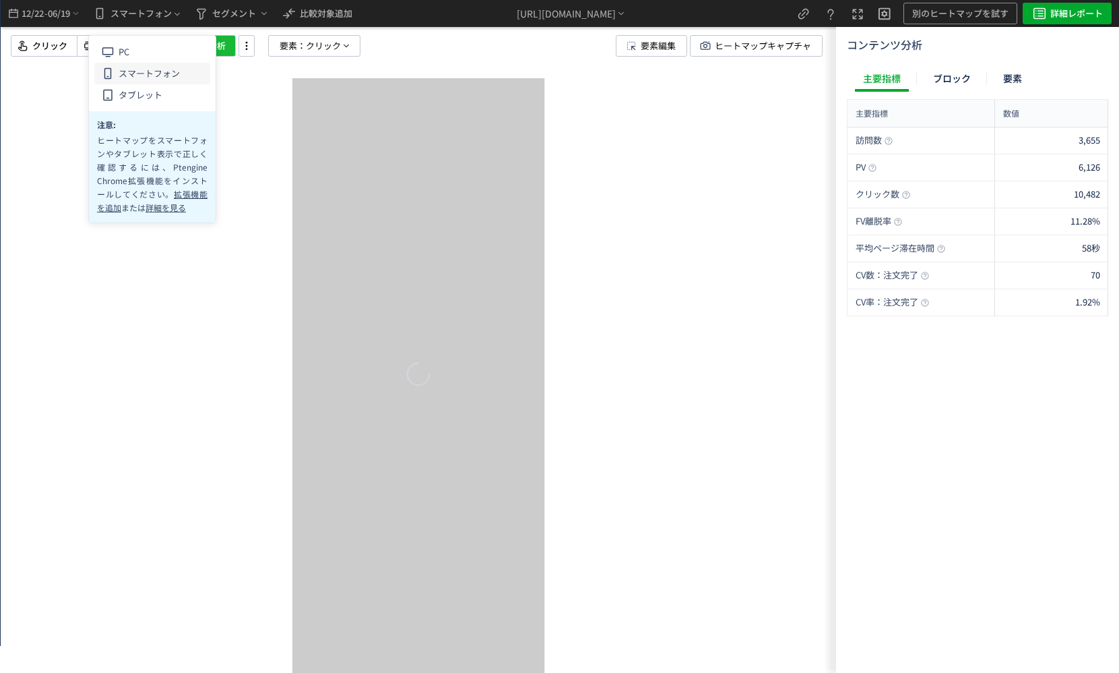
click at [107, 34] on div at bounding box center [419, 336] width 836 height 673
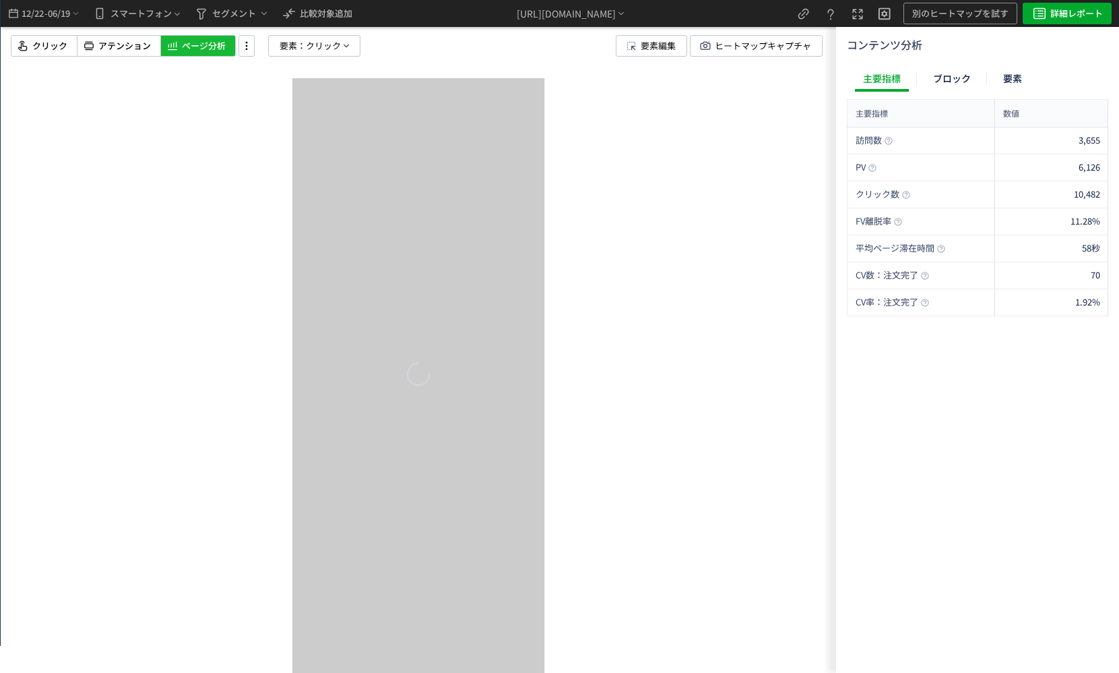
click at [13, 102] on div at bounding box center [419, 336] width 836 height 673
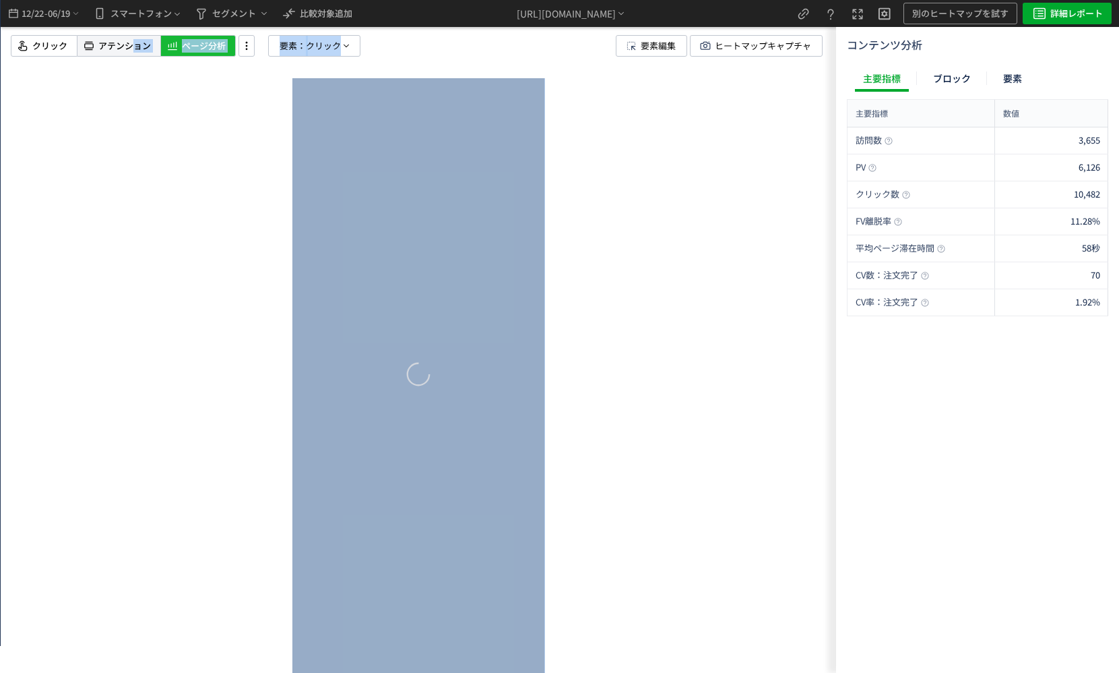
click at [135, 55] on div "12/22 - 06/19 スマートフォン セグメント 比較対象追加 https://etvos.com/shop/g/gAF10592/* 別のヒートマップ…" at bounding box center [419, 336] width 836 height 673
click at [135, 53] on div "アテンション" at bounding box center [118, 46] width 83 height 22
click at [112, 48] on span "アテンション" at bounding box center [124, 46] width 53 height 13
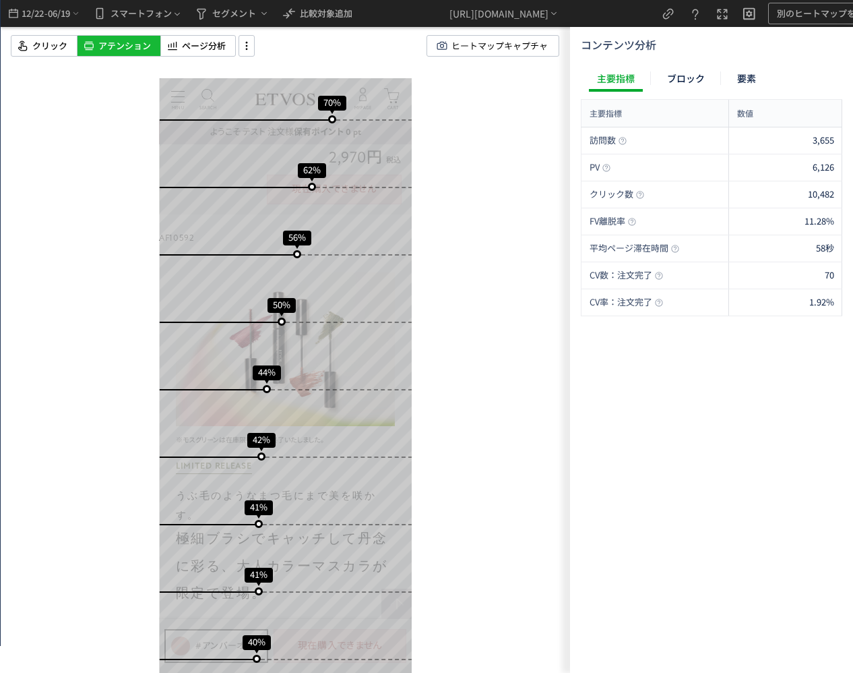
scroll to position [853, 0]
